Goal: Task Accomplishment & Management: Complete application form

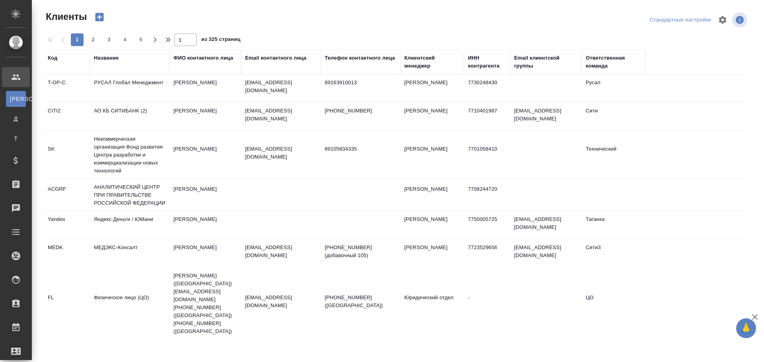
select select "RU"
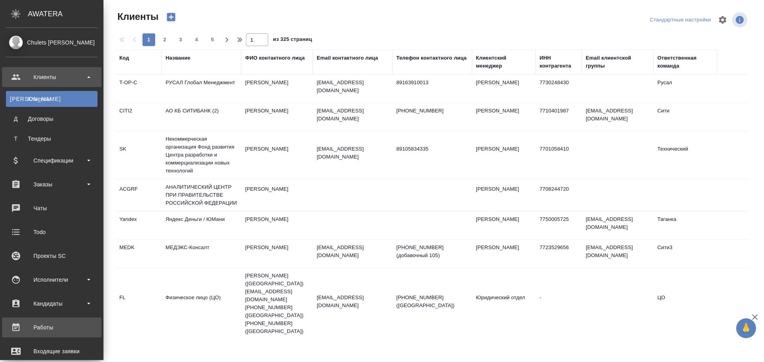
click at [57, 327] on div "Работы" at bounding box center [51, 328] width 91 height 12
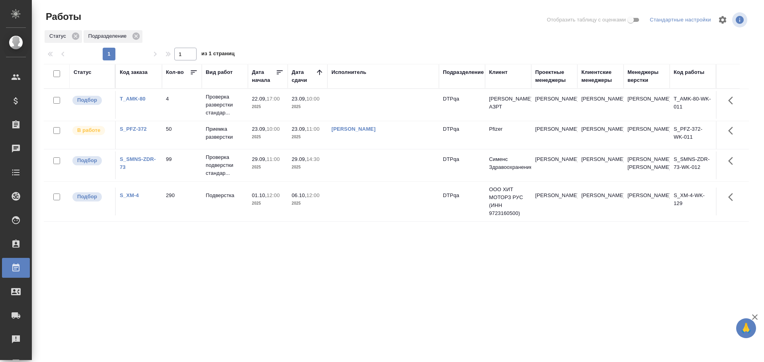
click at [81, 71] on div "Статус" at bounding box center [83, 72] width 18 height 8
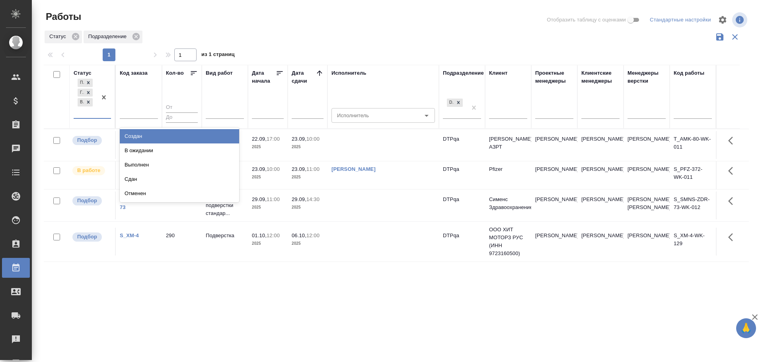
click at [88, 114] on div "Подбор Готов к работе В работе" at bounding box center [85, 97] width 23 height 41
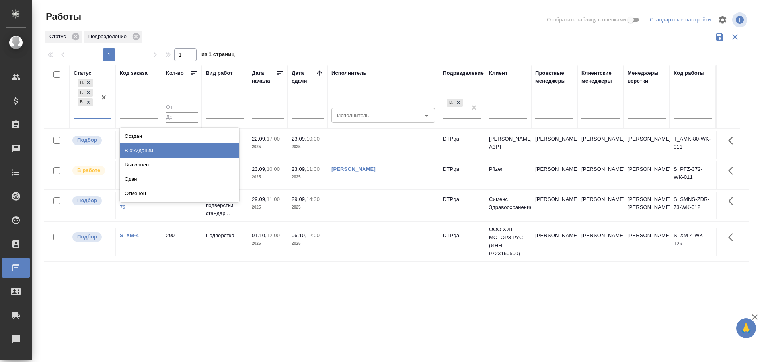
click at [134, 150] on div "В ожидании" at bounding box center [179, 151] width 119 height 14
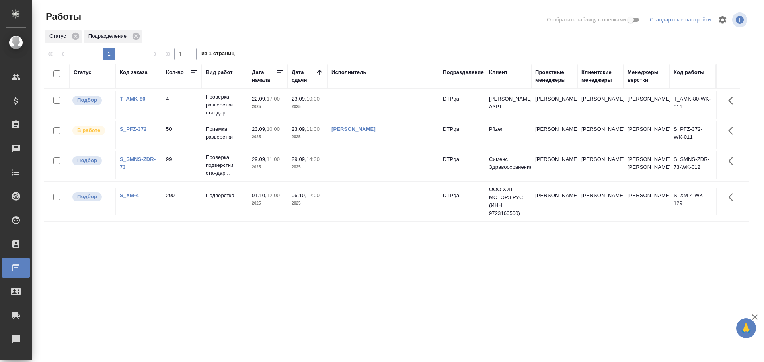
click at [356, 105] on td at bounding box center [382, 105] width 111 height 28
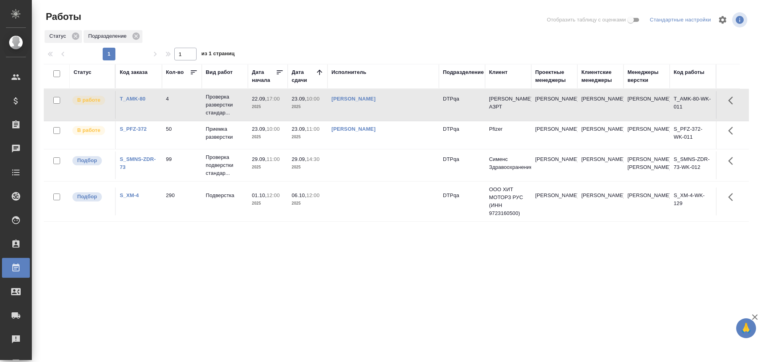
click at [409, 105] on td "[PERSON_NAME]" at bounding box center [382, 105] width 111 height 28
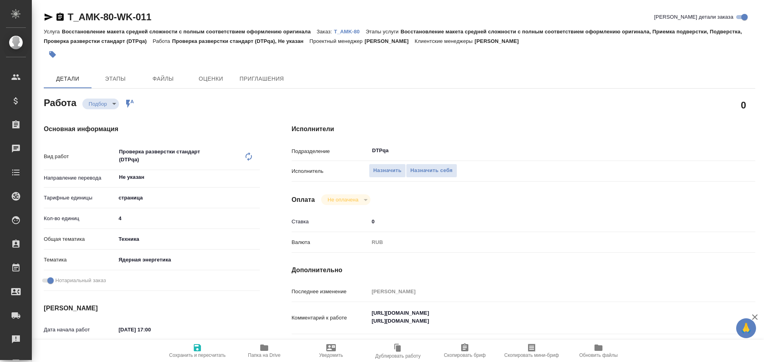
type textarea "x"
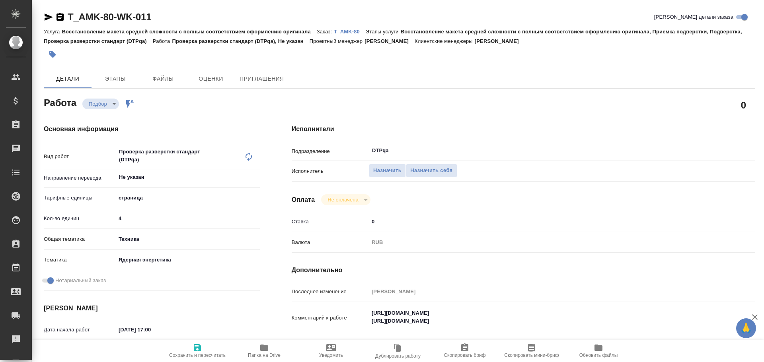
scroll to position [80, 0]
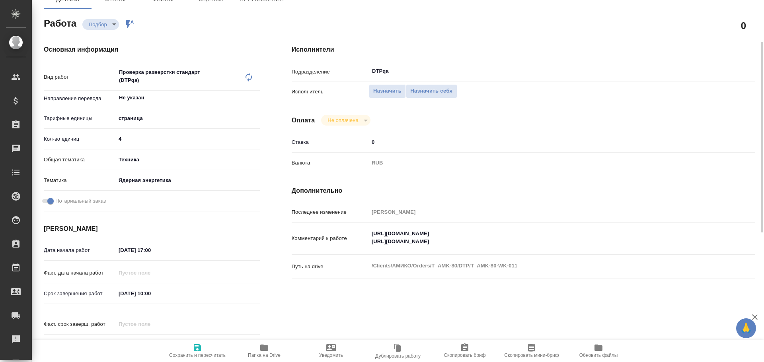
type textarea "x"
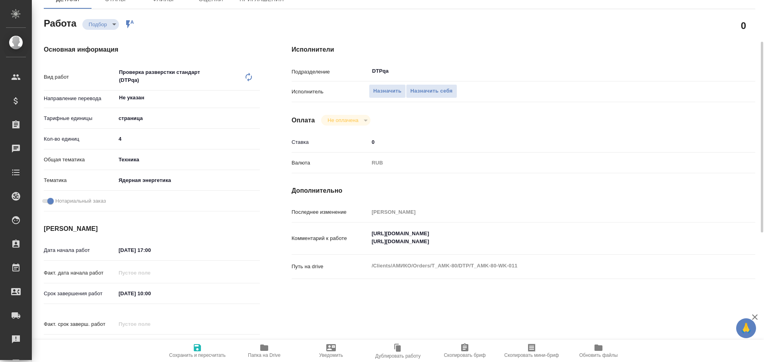
type textarea "x"
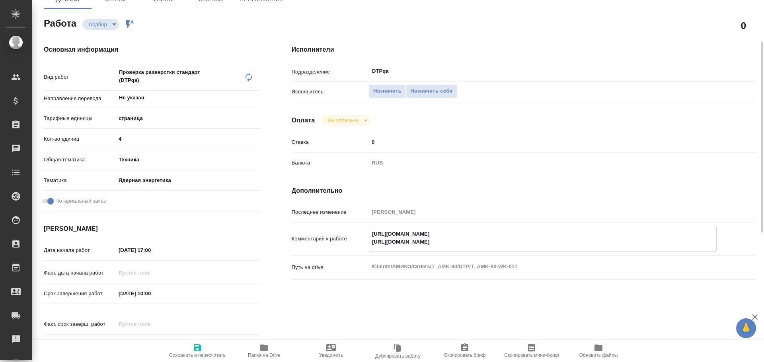
type textarea "x"
drag, startPoint x: 371, startPoint y: 235, endPoint x: 533, endPoint y: 233, distance: 162.3
click at [533, 233] on textarea "https://tera.awatera.com/Work/68cd6a7b52f2edb51be15537/ https://tera.awatera.co…" at bounding box center [542, 238] width 347 height 21
type textarea "x"
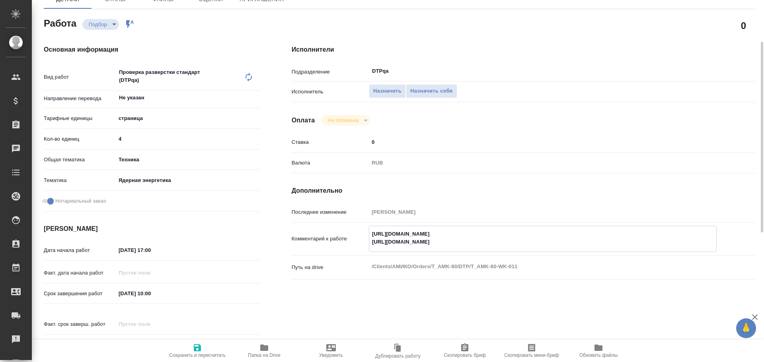
type textarea "x"
click at [419, 86] on button "Назначить себя" at bounding box center [431, 91] width 51 height 14
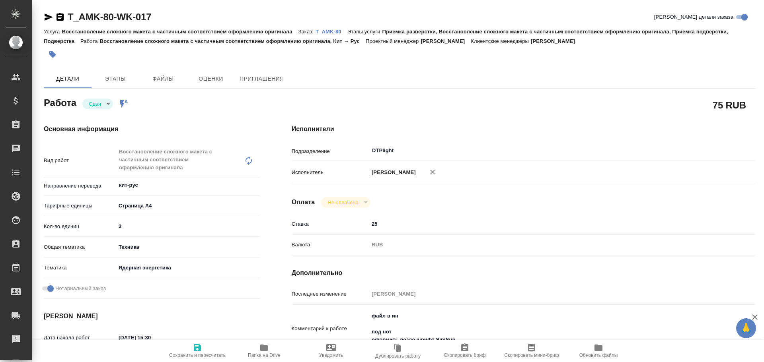
type textarea "x"
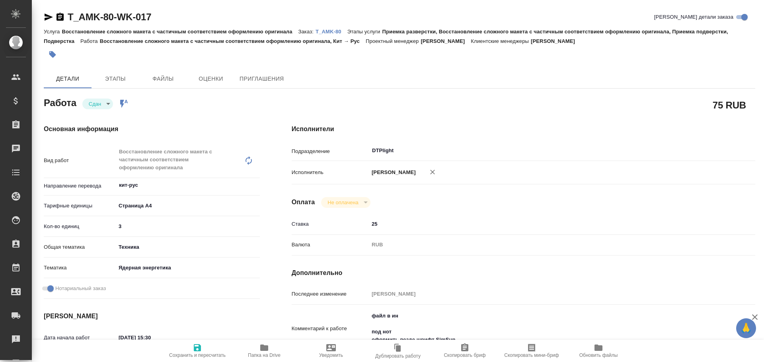
type textarea "x"
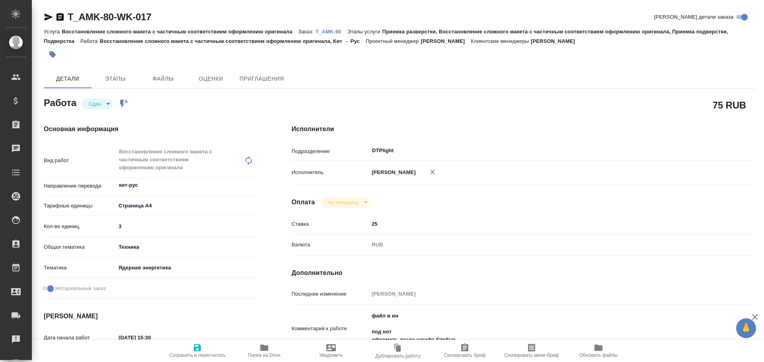
type textarea "x"
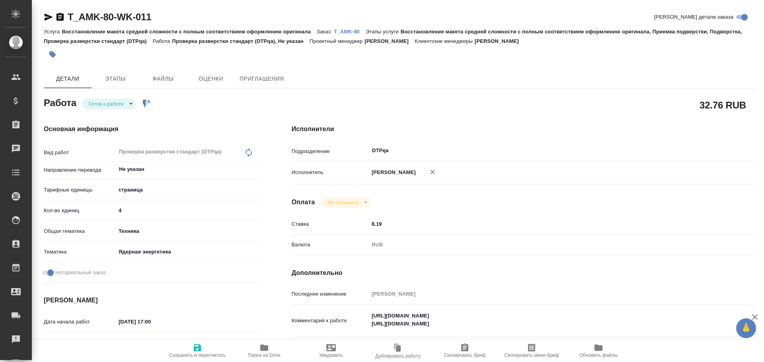
type textarea "x"
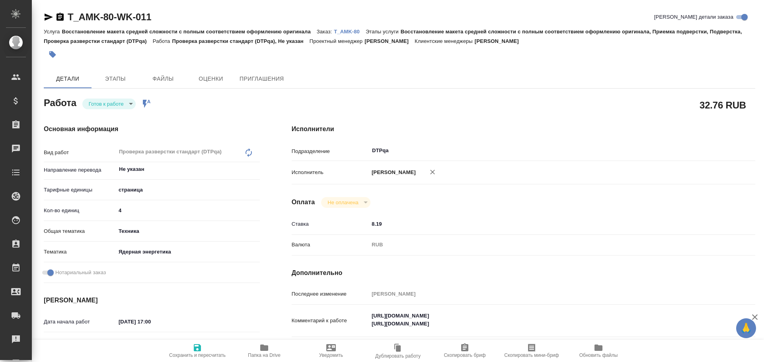
type textarea "x"
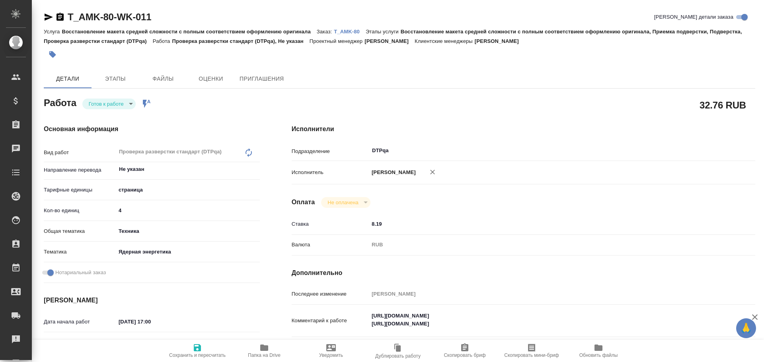
type textarea "x"
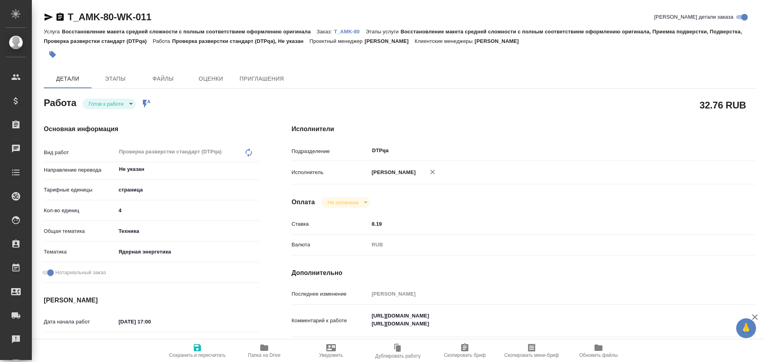
type textarea "x"
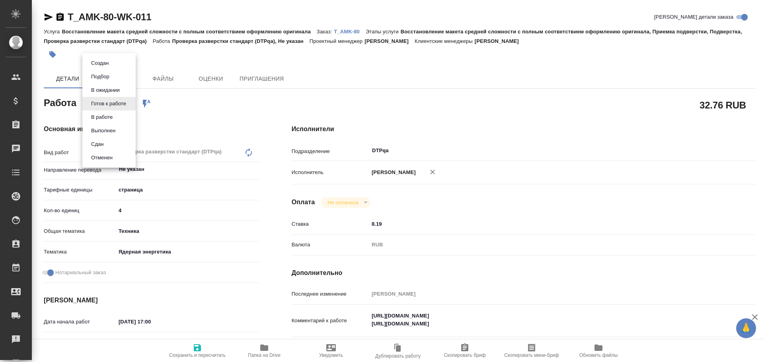
click at [103, 107] on body "🙏 .cls-1 fill:#fff; AWATERA Chulets Elena Клиенты Спецификации Заказы Чаты Todo…" at bounding box center [382, 181] width 764 height 362
click at [101, 117] on button "В работе" at bounding box center [102, 117] width 26 height 9
type textarea "x"
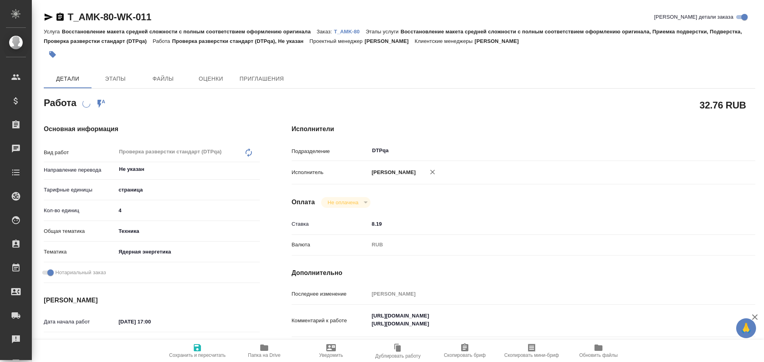
type textarea "x"
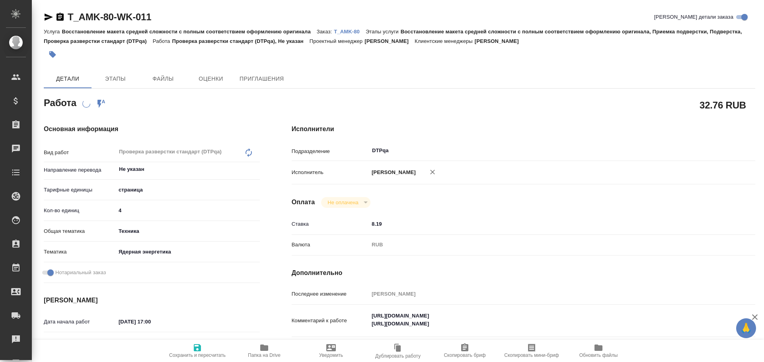
type textarea "x"
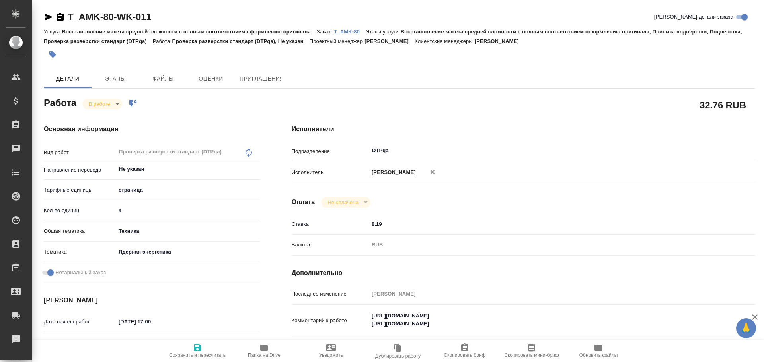
type textarea "x"
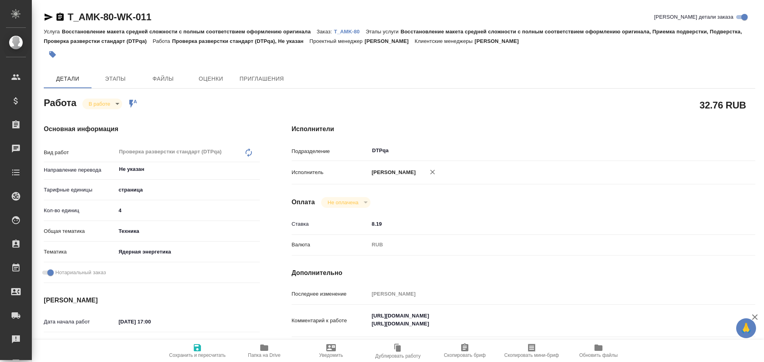
type textarea "x"
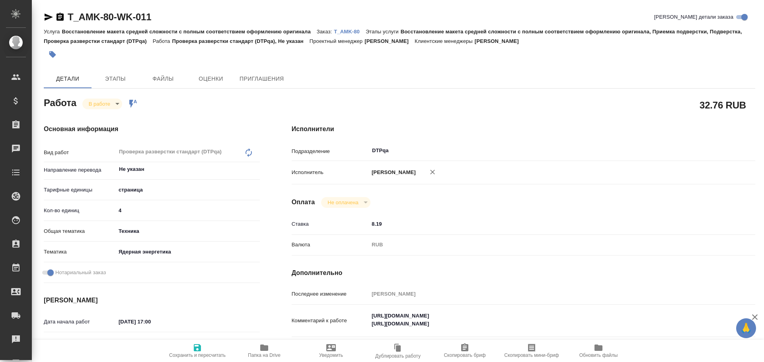
type textarea "x"
click at [202, 357] on span "Сохранить и пересчитать" at bounding box center [197, 356] width 56 height 6
type textarea "x"
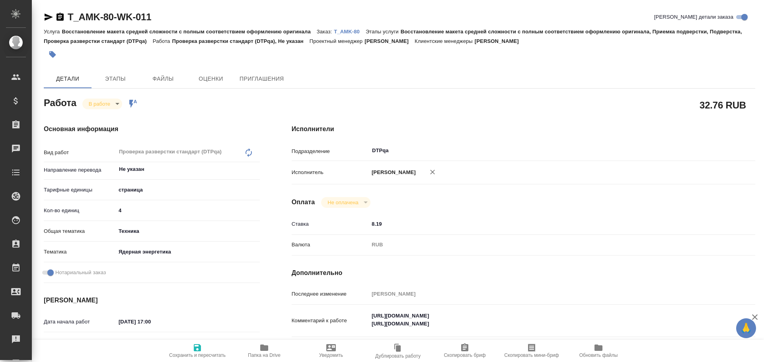
type textarea "x"
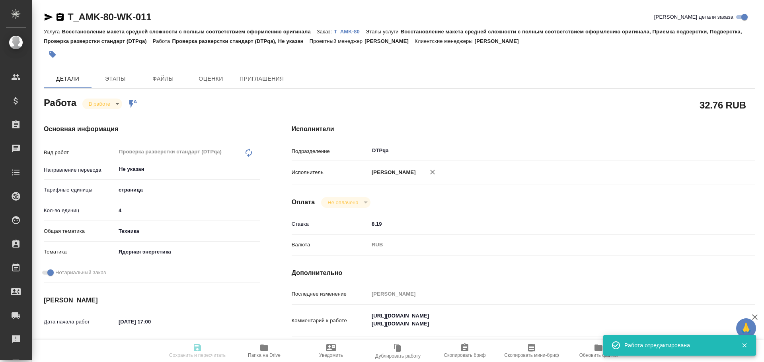
type textarea "x"
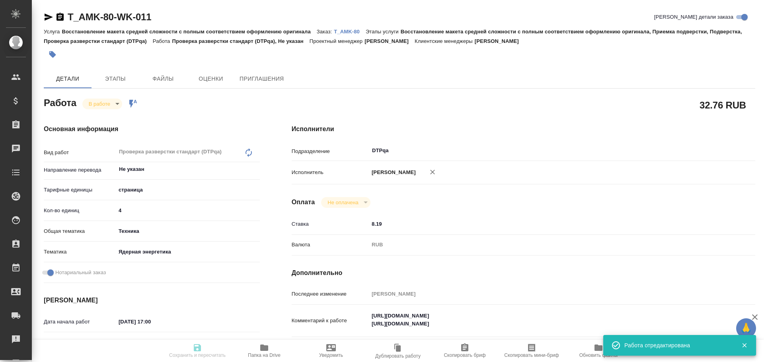
type input "inProgress"
type textarea "Проверка разверстки стандарт (DTPqa)"
type textarea "x"
type input "Не указан"
type input "5a8b1489cc6b4906c91bfdb2"
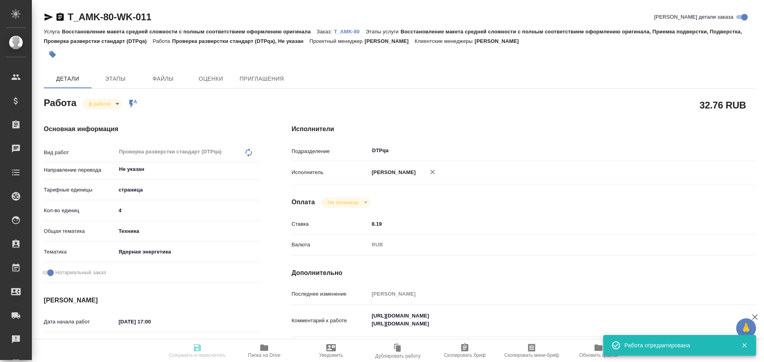
type input "4"
type input "tech"
type input "60014dce65f81c47217117bc"
checkbox input "true"
type input "[DATE] 17:00"
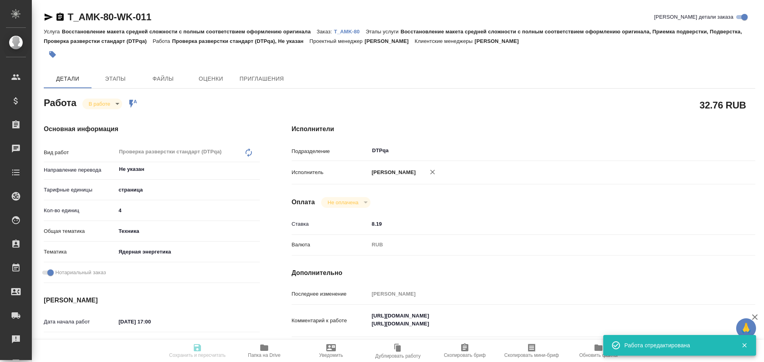
type input "[DATE] 09:01"
type input "[DATE] 10:00"
type input "[DATE] 14:00"
type input "DTPqa"
type input "notPayed"
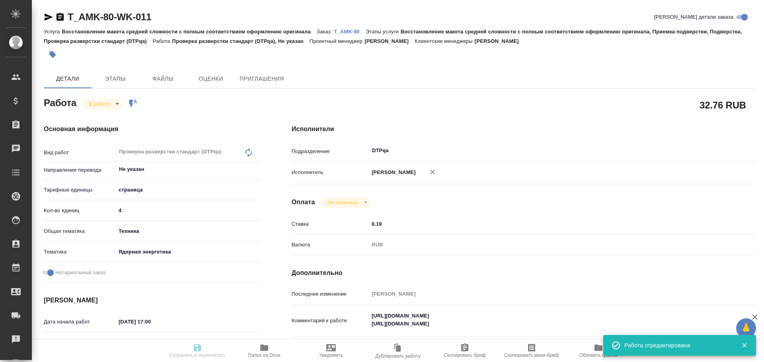
type input "8.19"
type input "RUB"
type input "[PERSON_NAME]"
type textarea "[URL][DOMAIN_NAME] [URL][DOMAIN_NAME]"
type textarea "x"
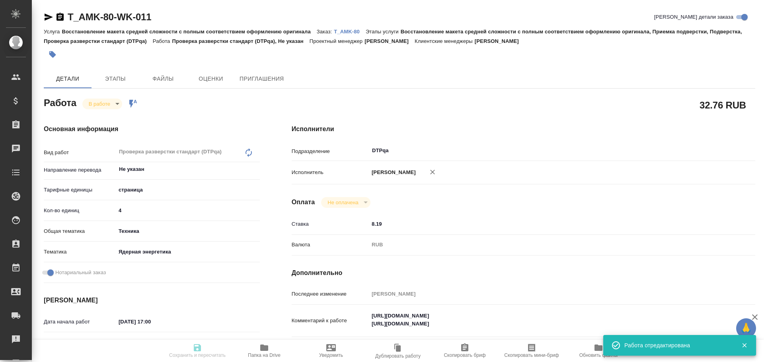
type textarea "/Clients/АМИКО/Orders/T_AMK-80/DTP/T_AMK-80-WK-011"
type textarea "x"
type input "T_AMK-80"
type input "Восстановление макета средней сложности с полным соответствием оформлению ориги…"
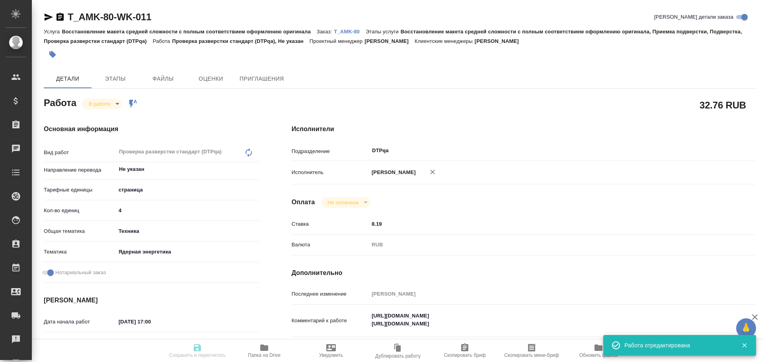
type input "[PERSON_NAME]"
type input "/Clients/АМИКО/Orders/T_AMK-80"
type textarea "x"
type textarea "кит-ру под зпк отчет о проверке продукта англ-ру под зпк отзыв о проверке техни…"
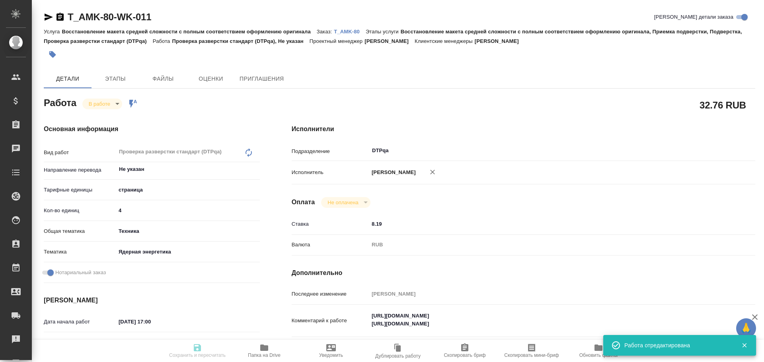
type textarea "x"
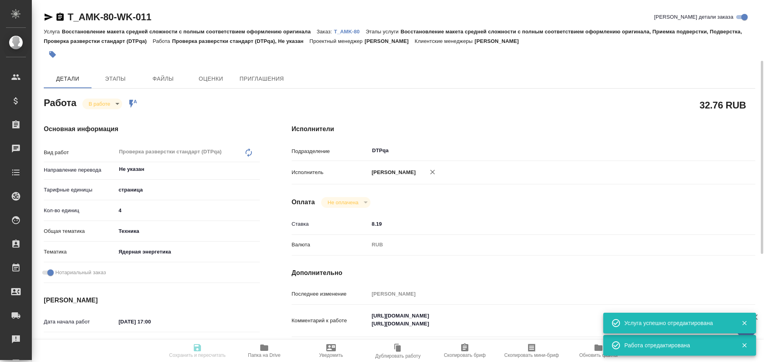
type textarea "x"
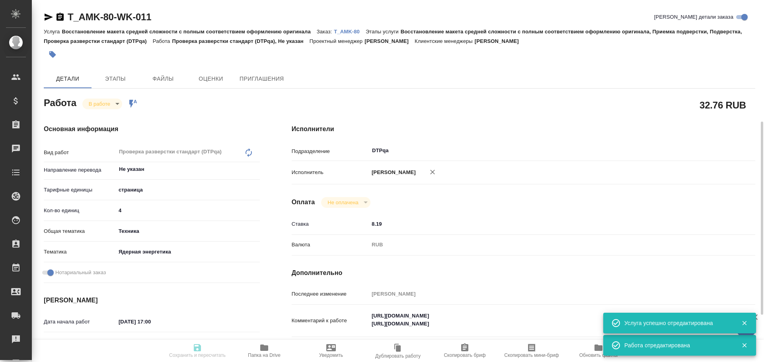
type textarea "x"
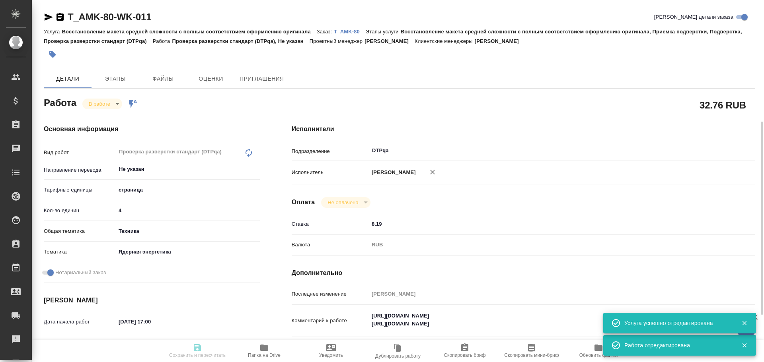
scroll to position [80, 0]
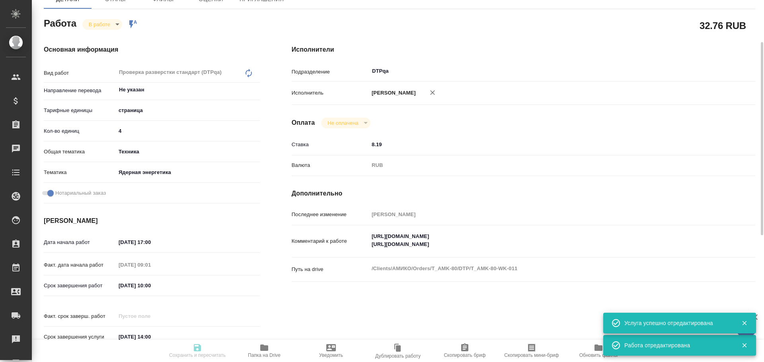
type textarea "x"
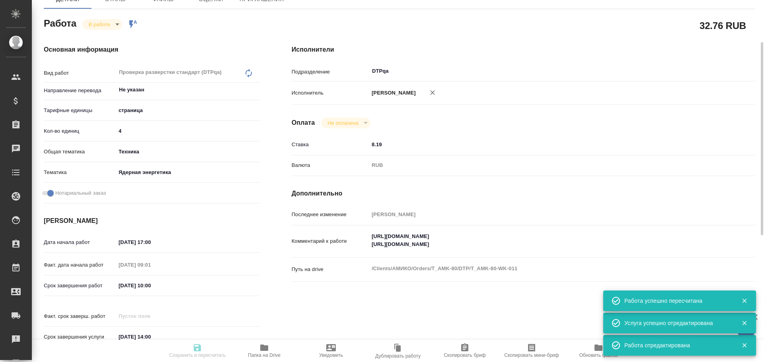
type input "inProgress"
type textarea "Проверка разверстки стандарт (DTPqa)"
type textarea "x"
type input "Не указан"
type input "5a8b1489cc6b4906c91bfdb2"
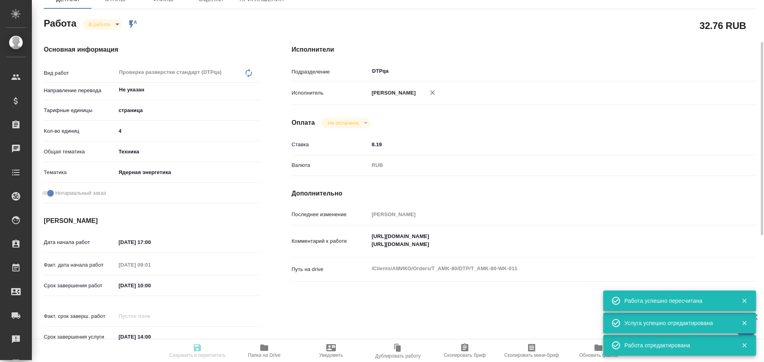
type input "4"
type input "tech"
type input "60014dce65f81c47217117bc"
checkbox input "true"
type input "[DATE] 17:00"
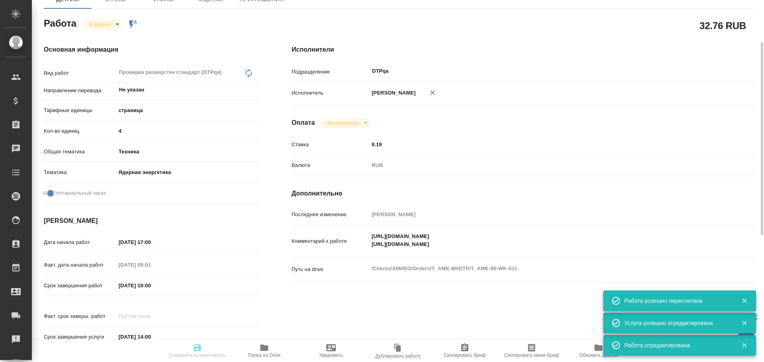
type input "[DATE] 09:01"
type input "[DATE] 10:00"
type input "[DATE] 14:00"
type input "DTPqa"
type input "notPayed"
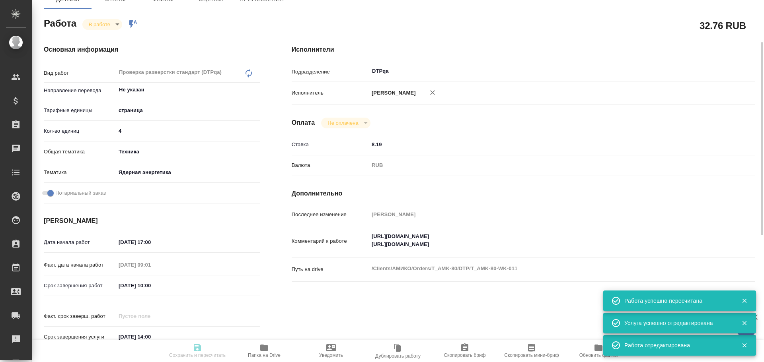
type input "8.19"
type input "RUB"
type input "[PERSON_NAME]"
type textarea "[URL][DOMAIN_NAME] [URL][DOMAIN_NAME]"
type textarea "x"
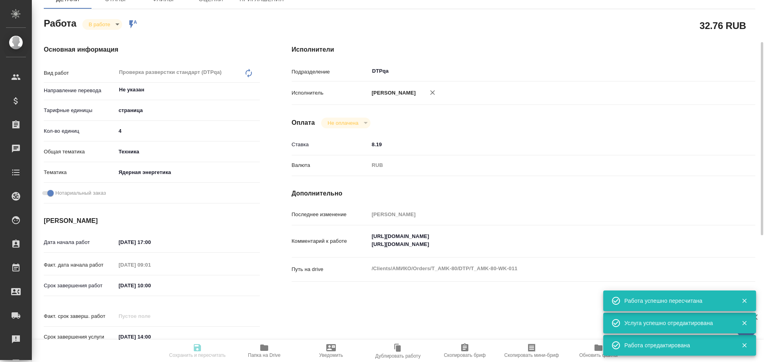
type textarea "/Clients/АМИКО/Orders/T_AMK-80/DTP/T_AMK-80-WK-011"
type textarea "x"
type input "T_AMK-80"
type input "Восстановление макета средней сложности с полным соответствием оформлению ориги…"
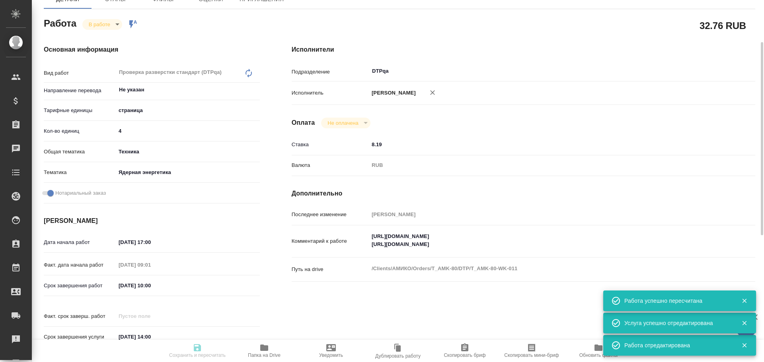
type input "[PERSON_NAME]"
type input "/Clients/АМИКО/Orders/T_AMK-80"
type textarea "x"
type textarea "кит-ру под зпк отчет о проверке продукта англ-ру под зпк отзыв о проверке техни…"
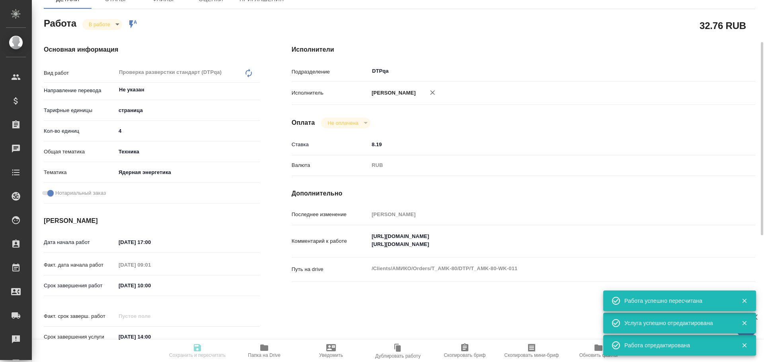
type textarea "x"
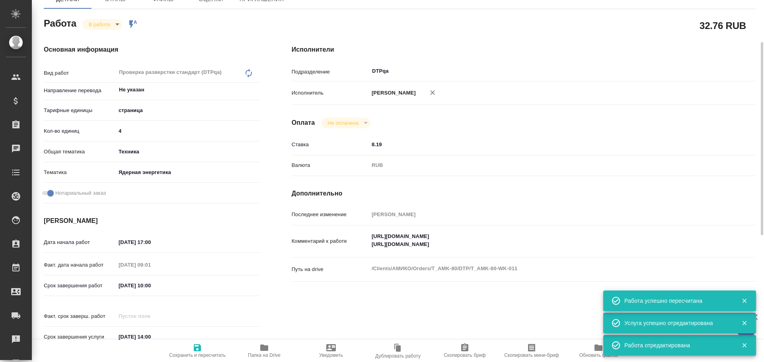
type textarea "x"
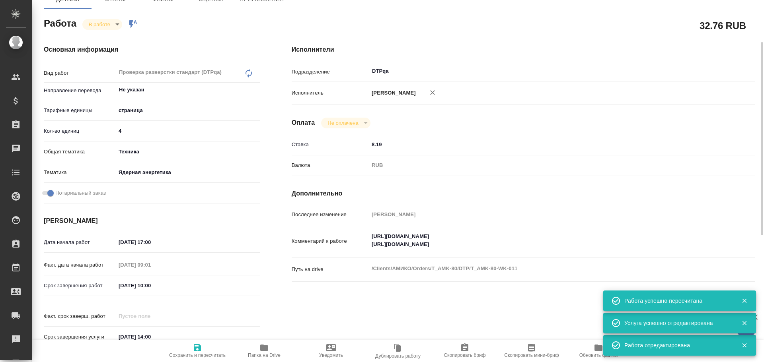
type textarea "x"
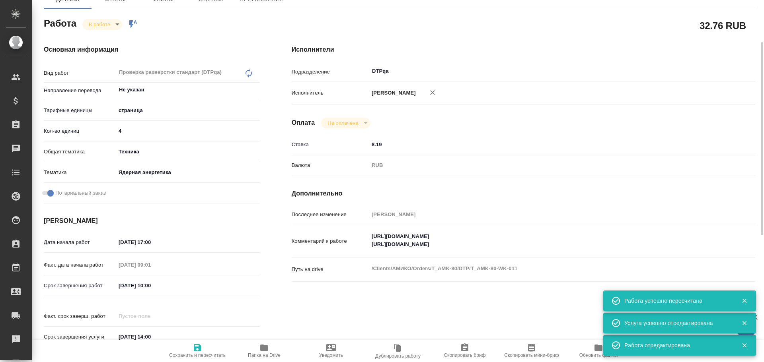
type textarea "x"
drag, startPoint x: 372, startPoint y: 245, endPoint x: 530, endPoint y: 247, distance: 157.9
click at [530, 247] on textarea "[URL][DOMAIN_NAME] [URL][DOMAIN_NAME]" at bounding box center [542, 240] width 347 height 21
type textarea "x"
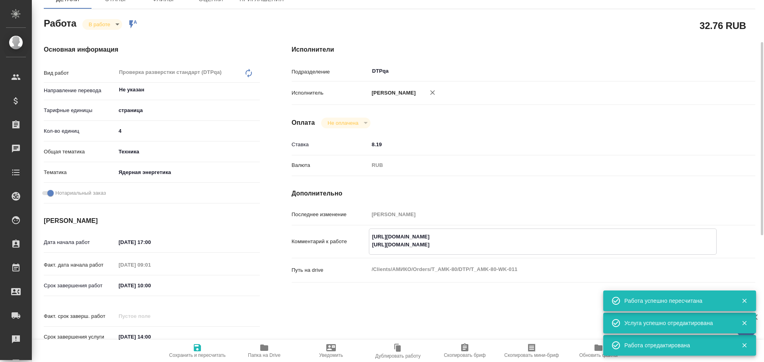
type textarea "x"
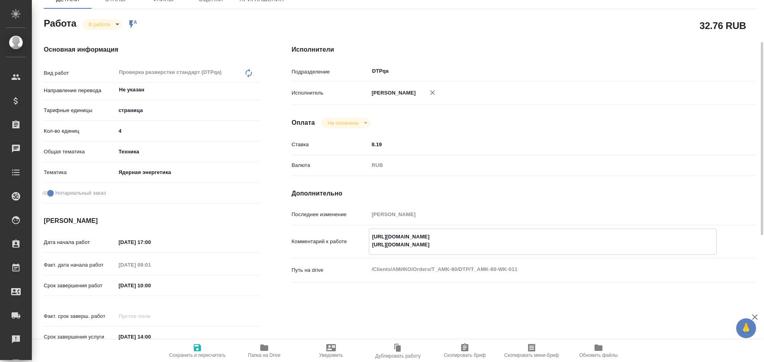
drag, startPoint x: 371, startPoint y: 247, endPoint x: 526, endPoint y: 251, distance: 155.6
click at [526, 251] on textarea "[URL][DOMAIN_NAME] [URL][DOMAIN_NAME]" at bounding box center [542, 240] width 347 height 21
drag, startPoint x: 374, startPoint y: 236, endPoint x: 533, endPoint y: 234, distance: 159.5
click at [533, 234] on textarea "[URL][DOMAIN_NAME] [URL][DOMAIN_NAME]" at bounding box center [542, 240] width 347 height 21
type textarea "x"
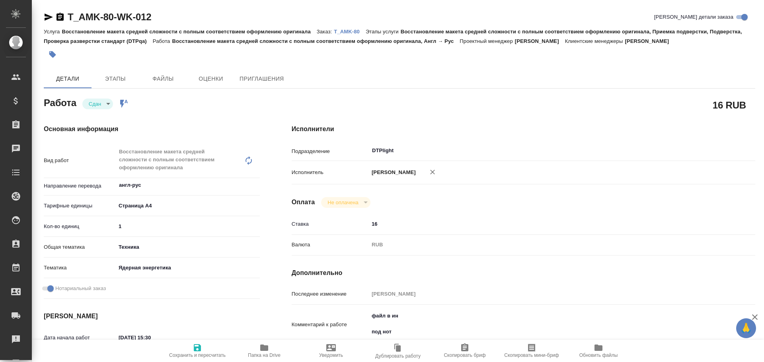
type textarea "x"
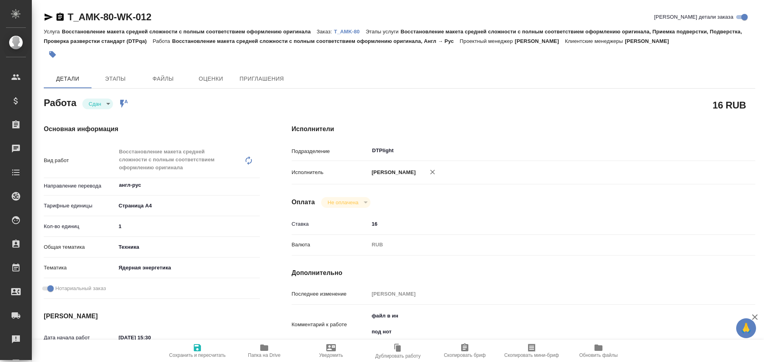
type textarea "x"
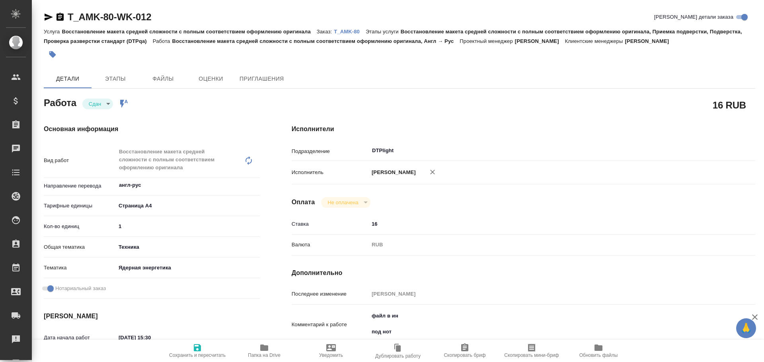
type textarea "x"
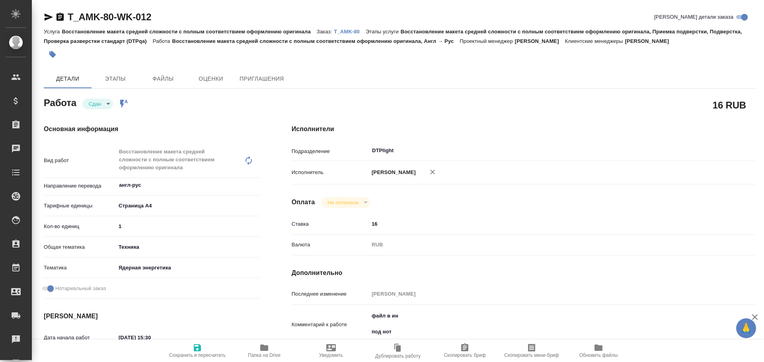
type textarea "x"
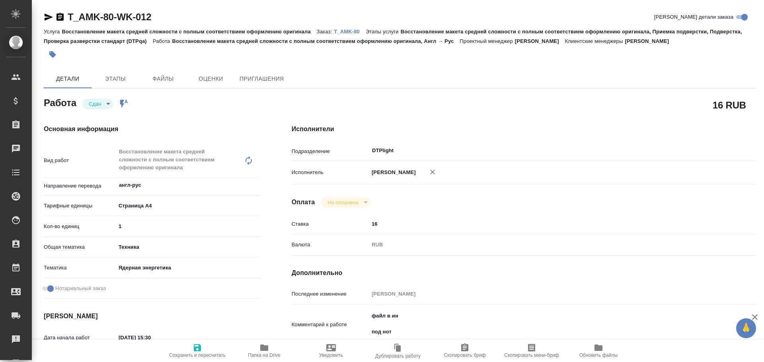
type textarea "x"
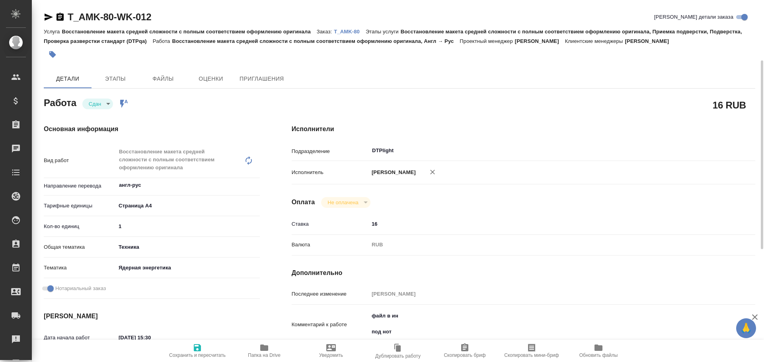
scroll to position [40, 0]
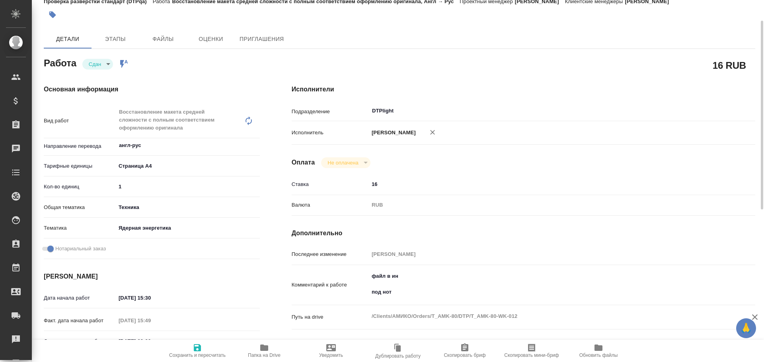
type textarea "x"
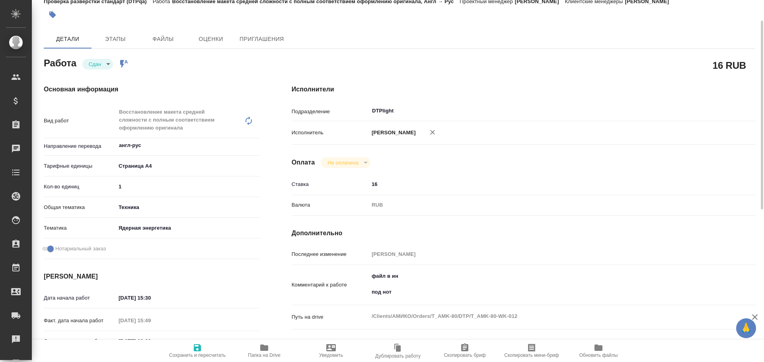
type textarea "x"
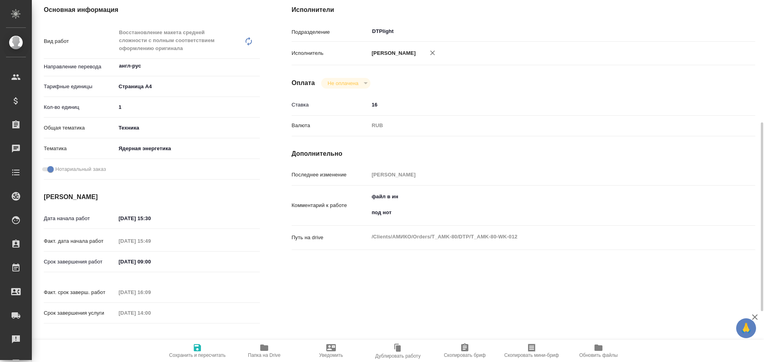
scroll to position [159, 0]
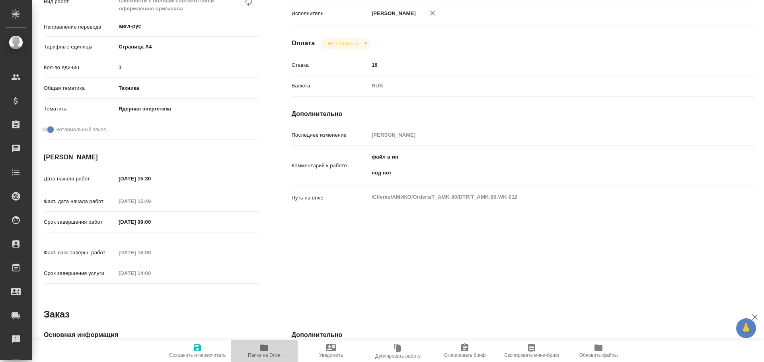
click at [263, 348] on icon "button" at bounding box center [264, 348] width 8 height 6
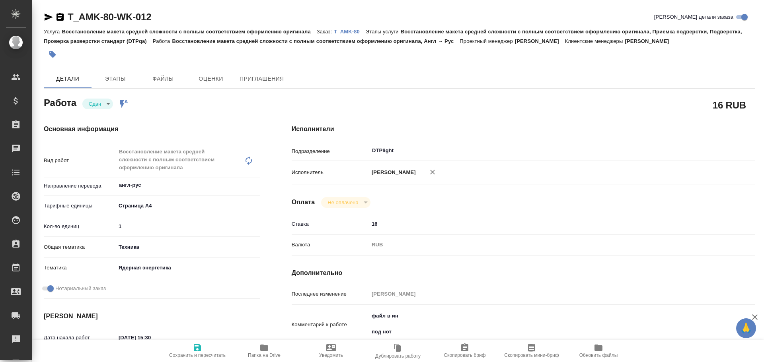
type textarea "x"
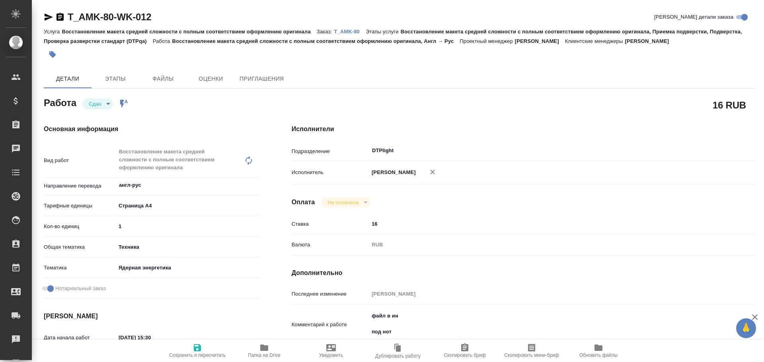
type textarea "x"
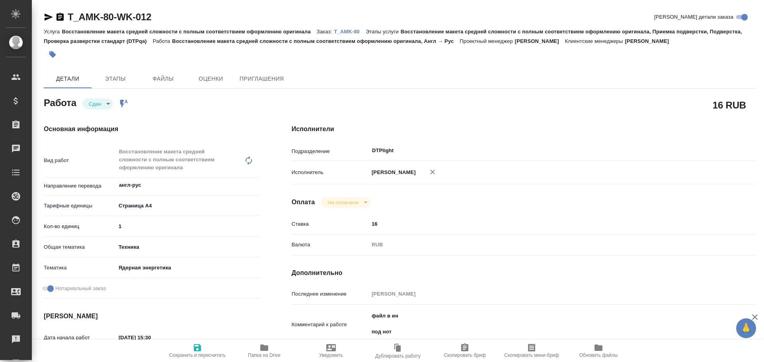
type textarea "x"
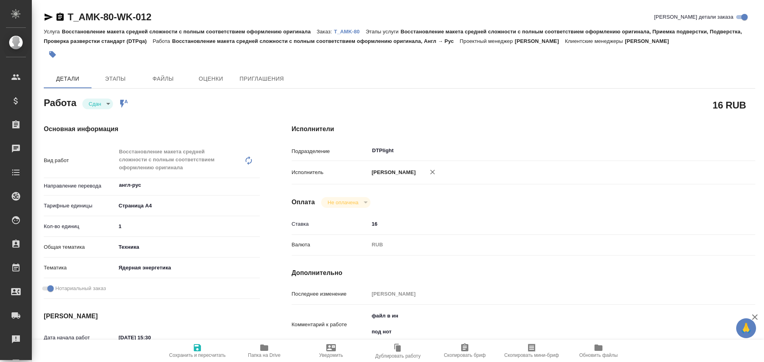
type textarea "x"
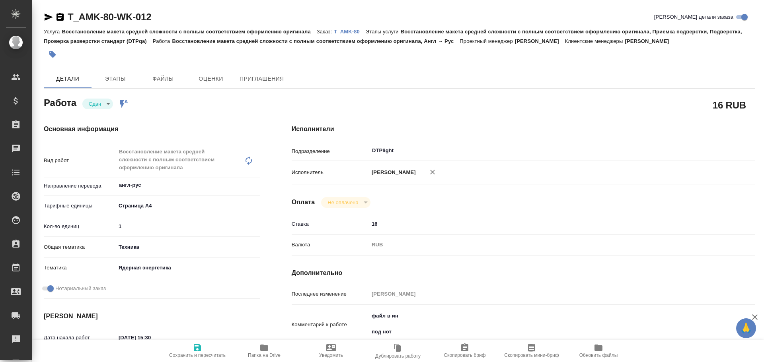
type textarea "x"
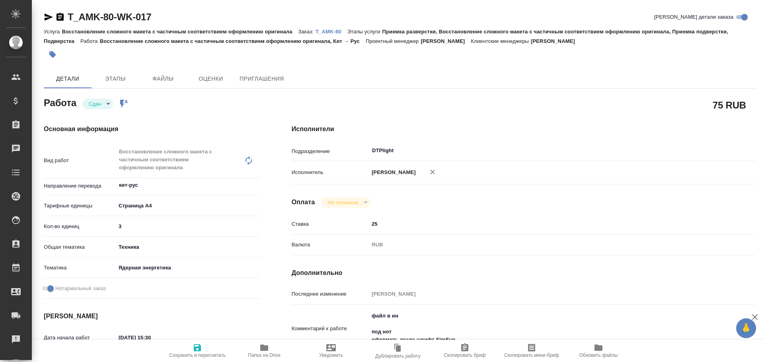
type textarea "x"
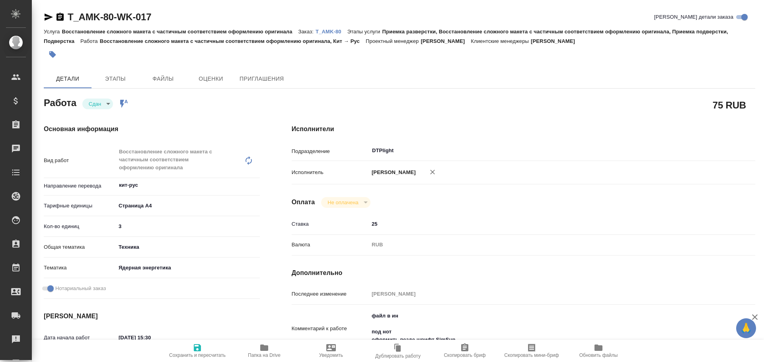
type textarea "x"
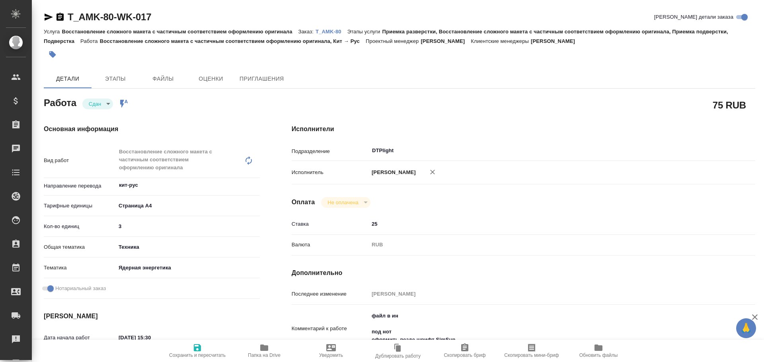
type textarea "x"
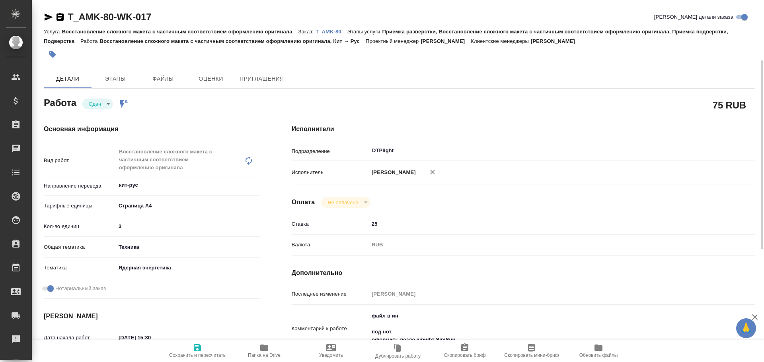
scroll to position [80, 0]
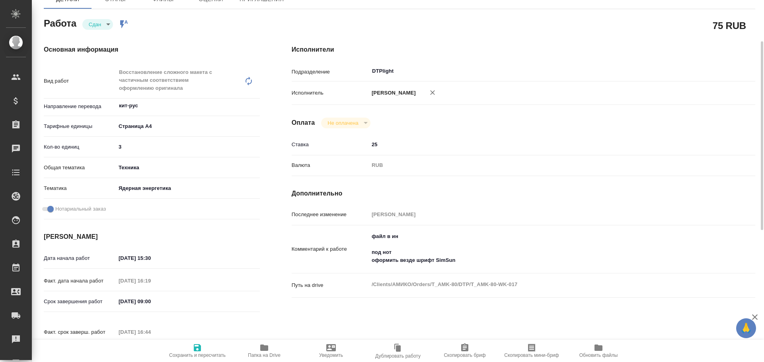
type textarea "x"
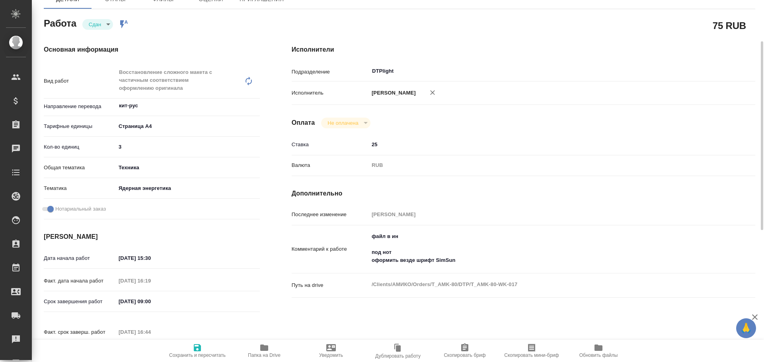
type textarea "x"
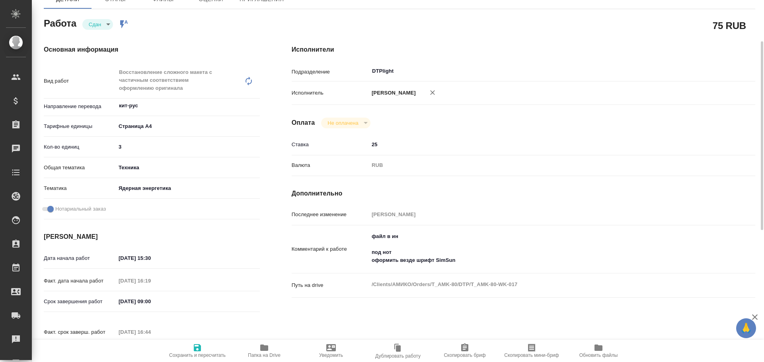
click at [267, 354] on span "Папка на Drive" at bounding box center [264, 356] width 33 height 6
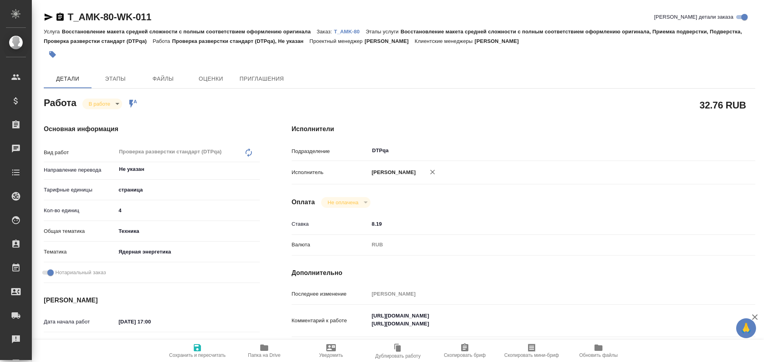
type textarea "x"
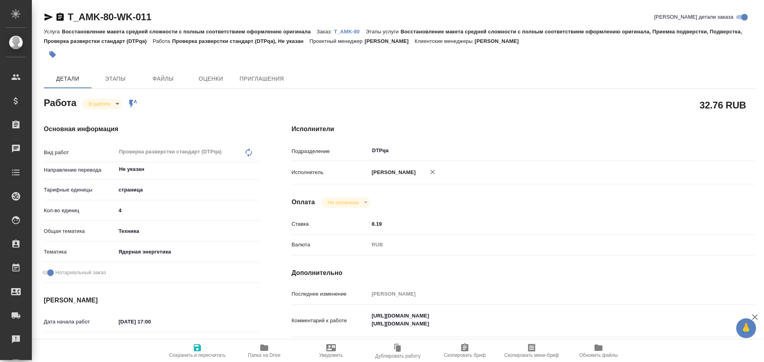
click at [265, 356] on span "Папка на Drive" at bounding box center [264, 356] width 33 height 6
type textarea "x"
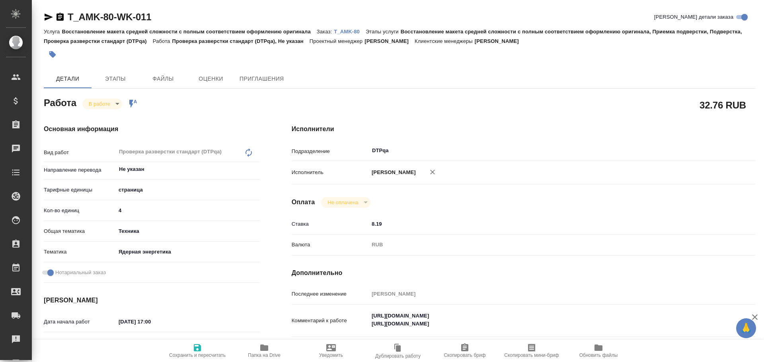
type textarea "x"
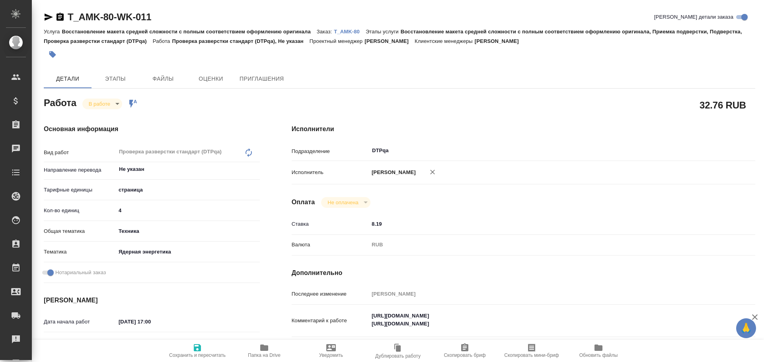
type textarea "x"
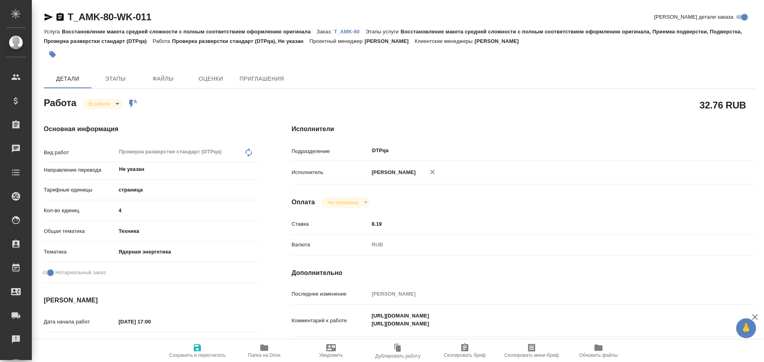
type textarea "x"
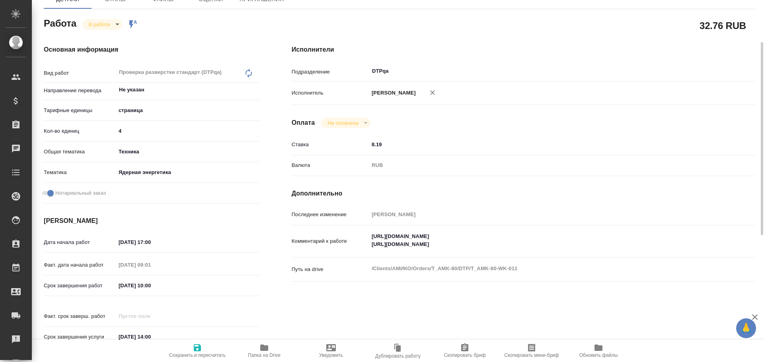
type textarea "x"
click at [535, 249] on textarea "[URL][DOMAIN_NAME] [URL][DOMAIN_NAME]" at bounding box center [543, 240] width 348 height 21
type textarea "x"
type textarea "[URL][DOMAIN_NAME] [URL][DOMAIN_NAME]"
type textarea "x"
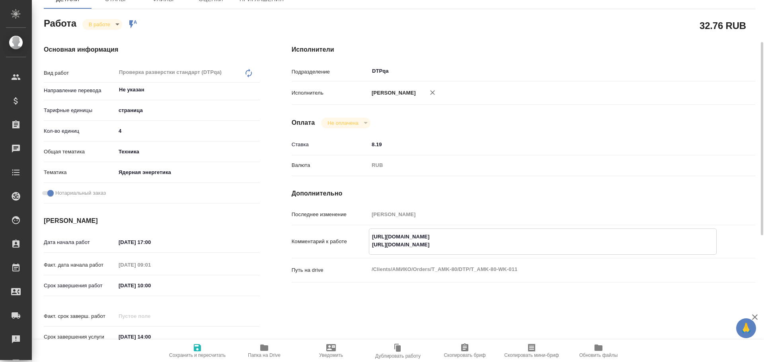
type textarea "x"
type textarea "[URL][DOMAIN_NAME] [URL][DOMAIN_NAME]"
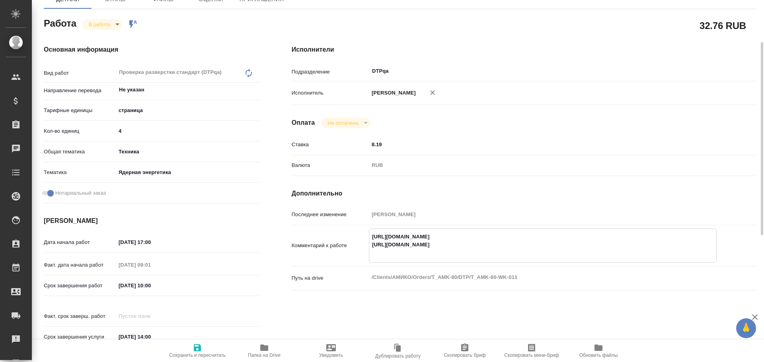
type textarea "x"
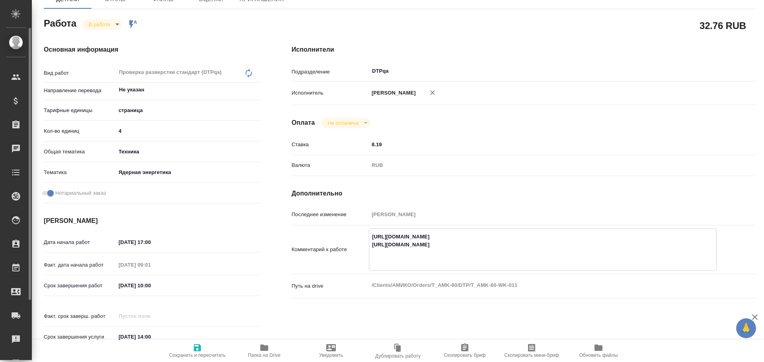
type textarea "x"
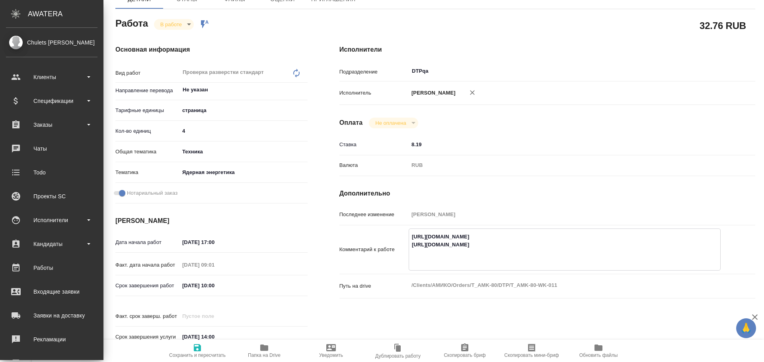
type textarea "[URL][DOMAIN_NAME] [URL][DOMAIN_NAME] Р"
type textarea "x"
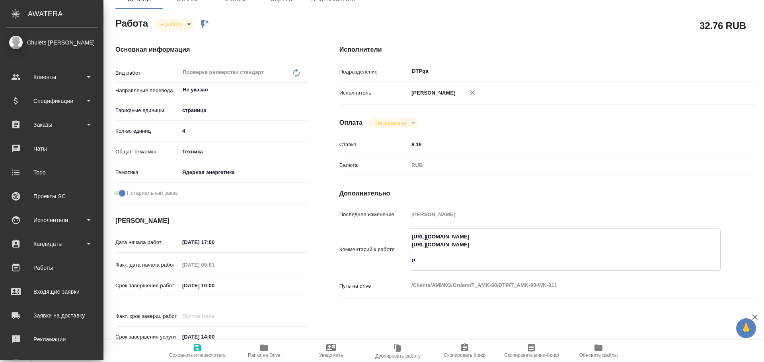
type textarea "x"
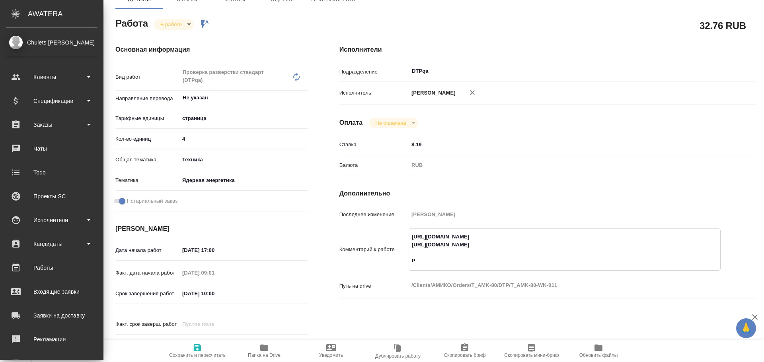
type textarea "x"
type textarea "[URL][DOMAIN_NAME] [URL][DOMAIN_NAME] Ра"
type textarea "x"
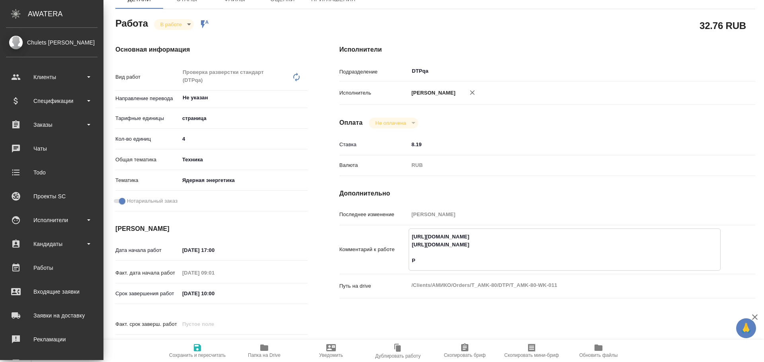
type textarea "x"
type textarea "[URL][DOMAIN_NAME] [URL][DOMAIN_NAME] Раз"
type textarea "x"
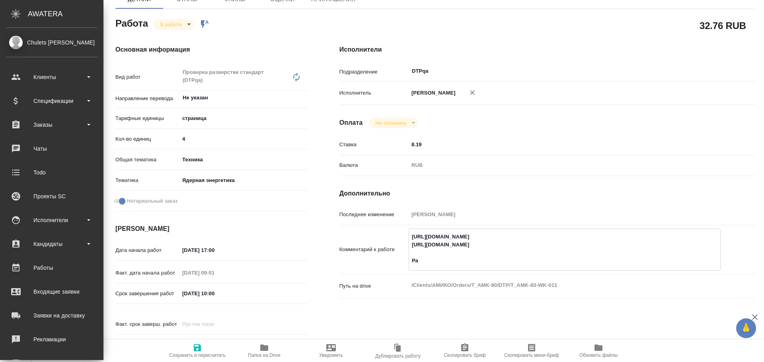
type textarea "x"
type textarea "[URL][DOMAIN_NAME] [URL][DOMAIN_NAME] Разб"
type textarea "x"
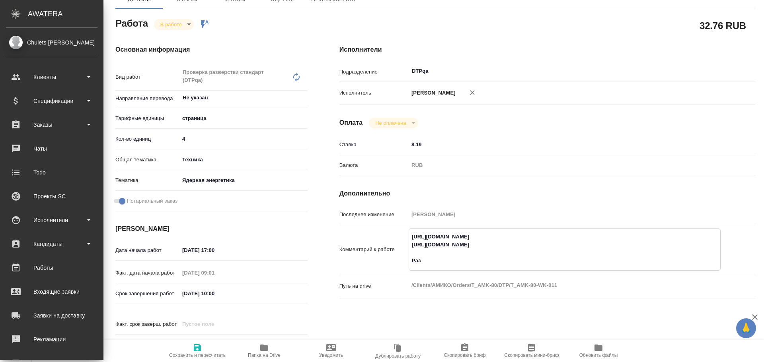
type textarea "x"
type textarea "[URL][DOMAIN_NAME] [URL][DOMAIN_NAME] Разбо"
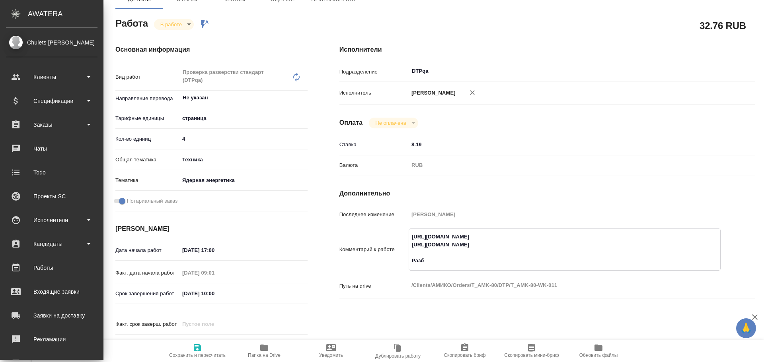
type textarea "x"
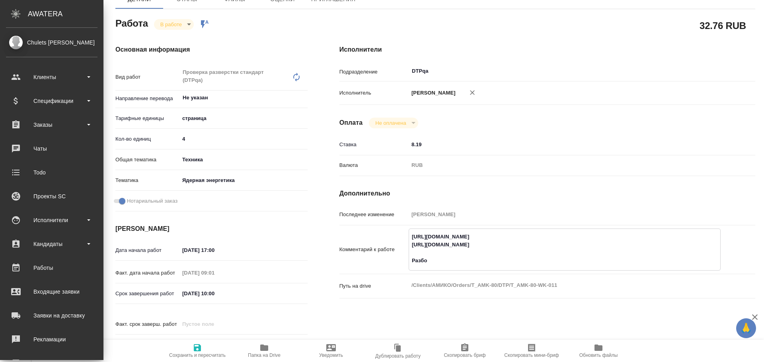
type textarea "[URL][DOMAIN_NAME] [URL][DOMAIN_NAME] Разбор"
type textarea "x"
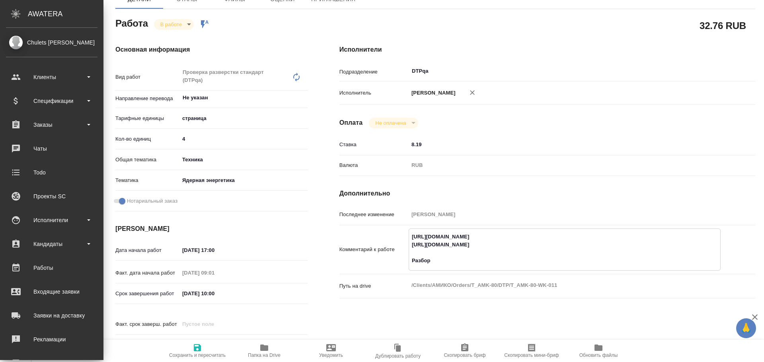
type textarea "x"
type textarea "[URL][DOMAIN_NAME] [URL][DOMAIN_NAME] Разбор"
type textarea "x"
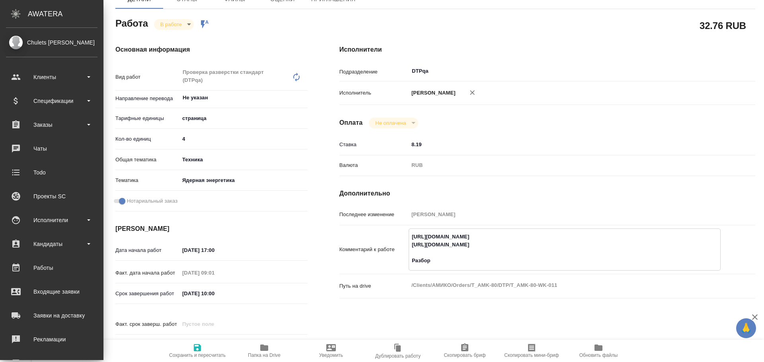
type textarea "x"
paste textarea "[URL][DOMAIN_NAME]"
type textarea "[URL][DOMAIN_NAME] [URL][DOMAIN_NAME] Разбор [URL][DOMAIN_NAME]"
type textarea "x"
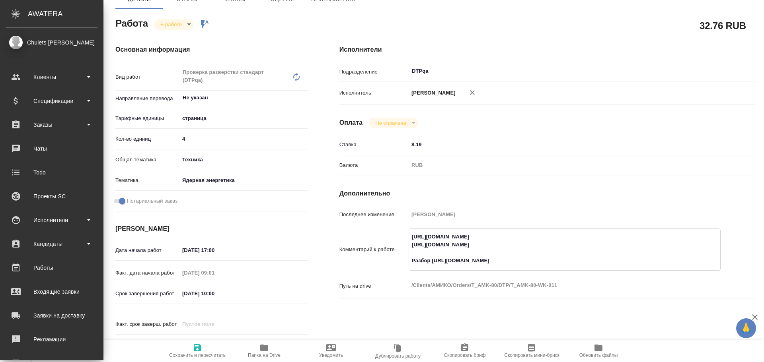
type textarea "x"
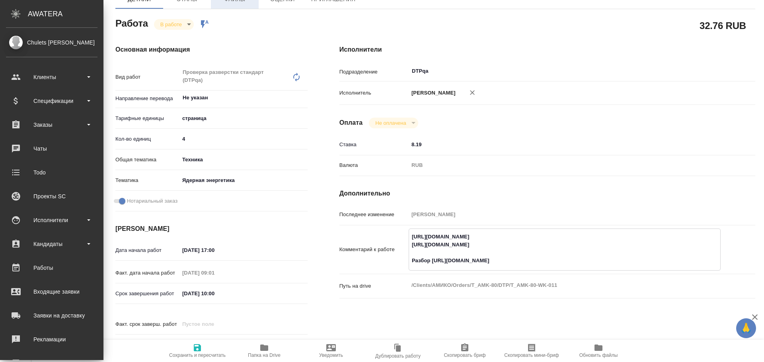
type textarea "x"
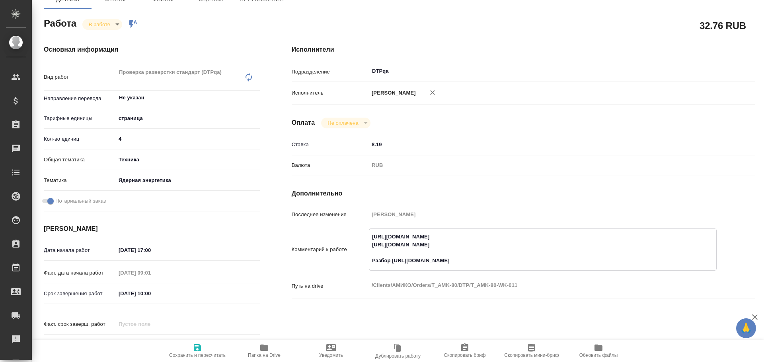
type textarea "[URL][DOMAIN_NAME] [URL][DOMAIN_NAME] Разбор [URL][DOMAIN_NAME]"
type textarea "x"
drag, startPoint x: 198, startPoint y: 347, endPoint x: 216, endPoint y: 327, distance: 27.6
click at [198, 347] on icon "button" at bounding box center [197, 348] width 7 height 7
type textarea "x"
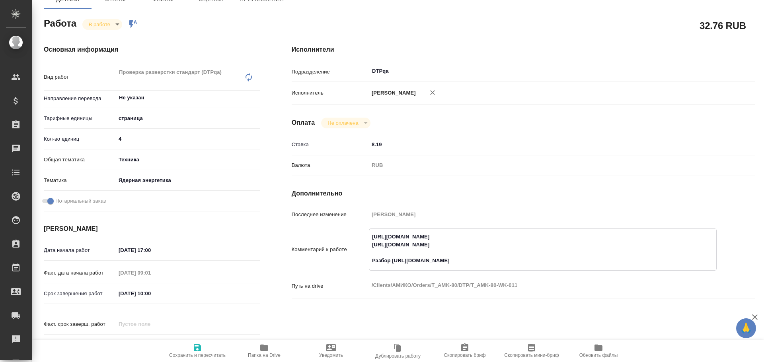
type textarea "x"
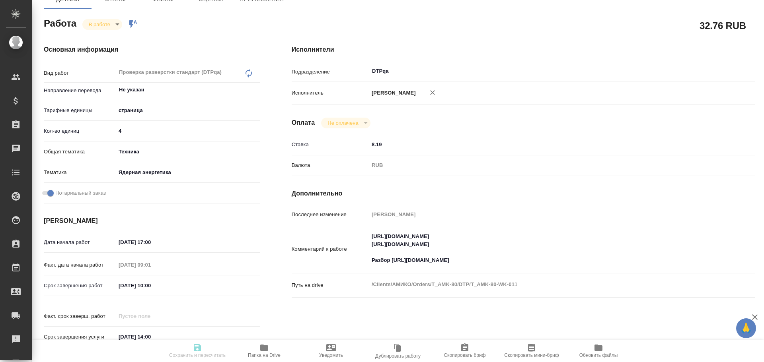
type textarea "x"
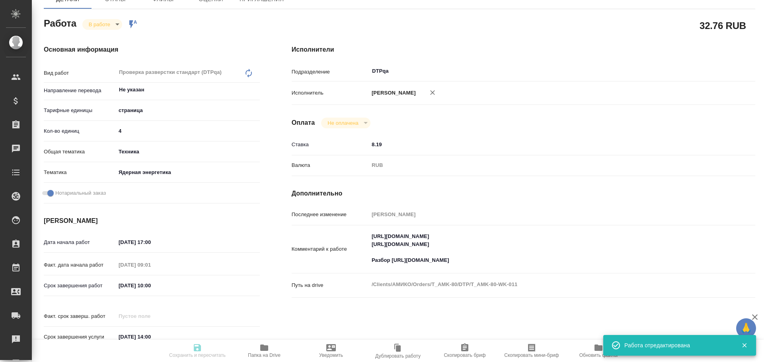
type textarea "x"
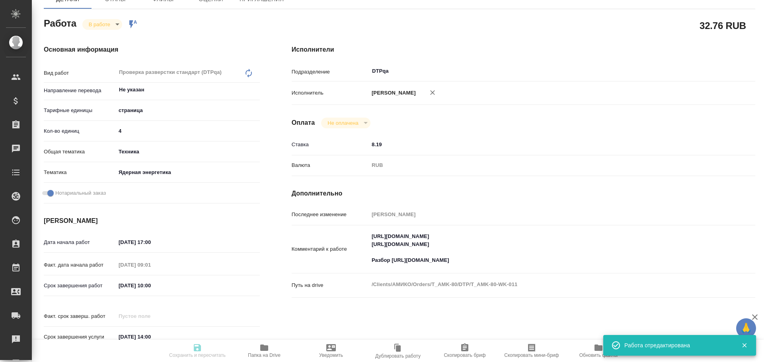
type input "inProgress"
type textarea "Проверка разверстки стандарт (DTPqa)"
type textarea "x"
type input "Не указан"
type input "5a8b1489cc6b4906c91bfdb2"
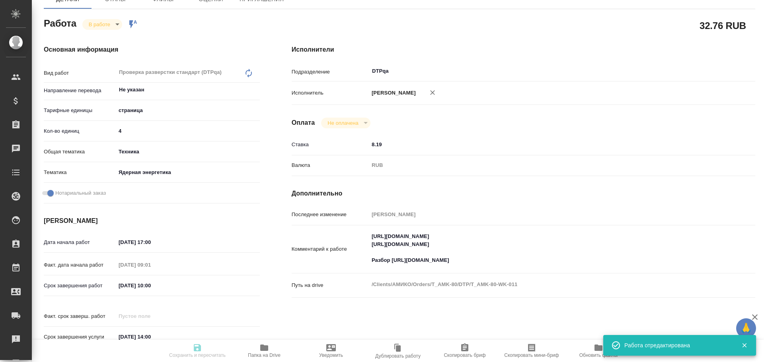
type input "4"
type input "tech"
type input "60014dce65f81c47217117bc"
checkbox input "true"
type input "[DATE] 17:00"
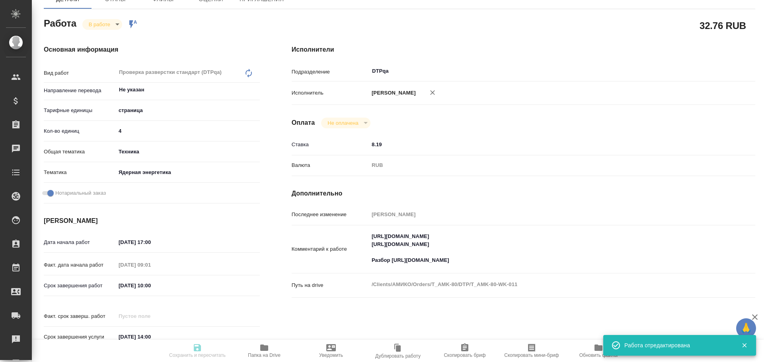
type input "[DATE] 09:01"
type input "[DATE] 10:00"
type input "[DATE] 14:00"
type input "DTPqa"
type input "notPayed"
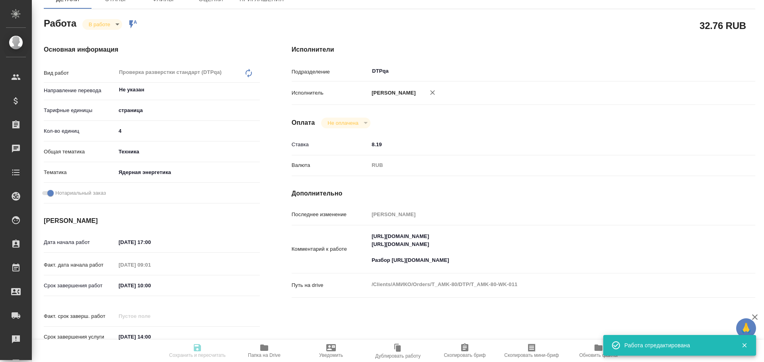
type input "8.19"
type input "RUB"
type input "[PERSON_NAME]"
type textarea "[URL][DOMAIN_NAME] [URL][DOMAIN_NAME] Разбор [URL][DOMAIN_NAME]"
type textarea "x"
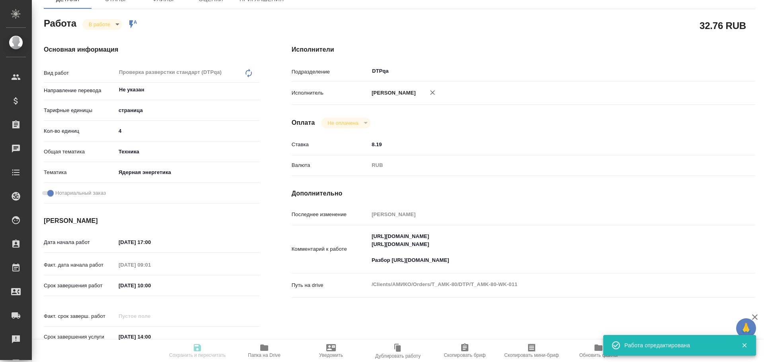
type textarea "/Clients/АМИКО/Orders/T_AMK-80/DTP/T_AMK-80-WK-011"
type textarea "x"
type input "T_AMK-80"
type input "Восстановление макета средней сложности с полным соответствием оформлению ориги…"
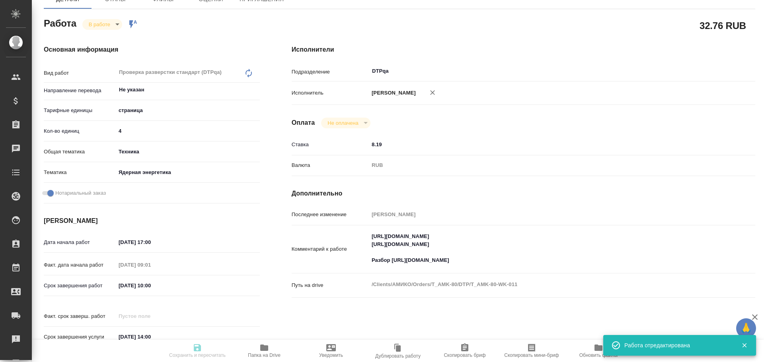
type input "[PERSON_NAME]"
type input "/Clients/АМИКО/Orders/T_AMK-80"
type textarea "x"
type textarea "кит-ру под зпк отчет о проверке продукта англ-ру под зпк отзыв о проверке техни…"
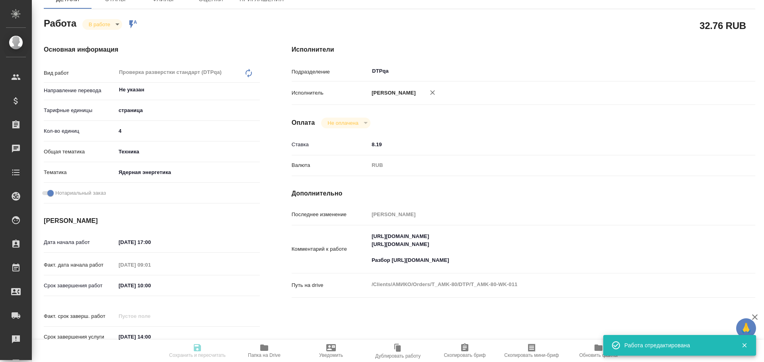
type textarea "x"
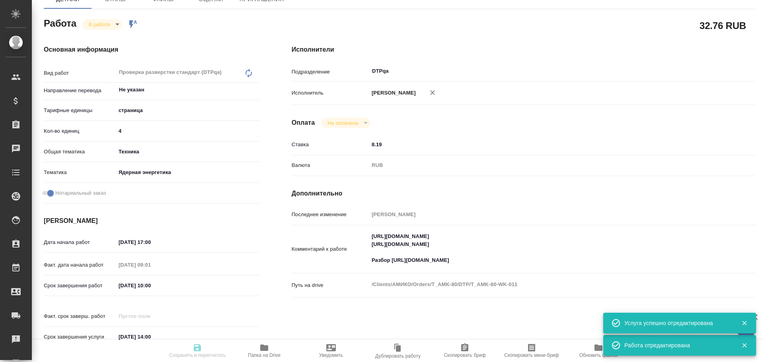
type textarea "x"
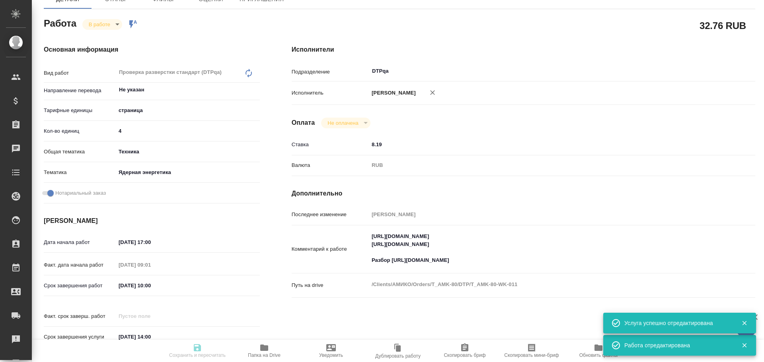
type textarea "x"
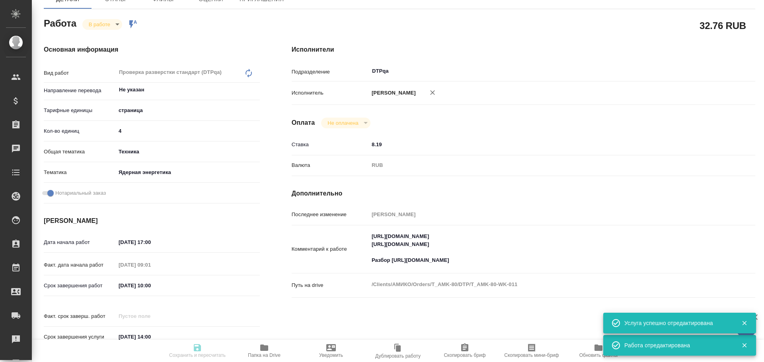
type textarea "x"
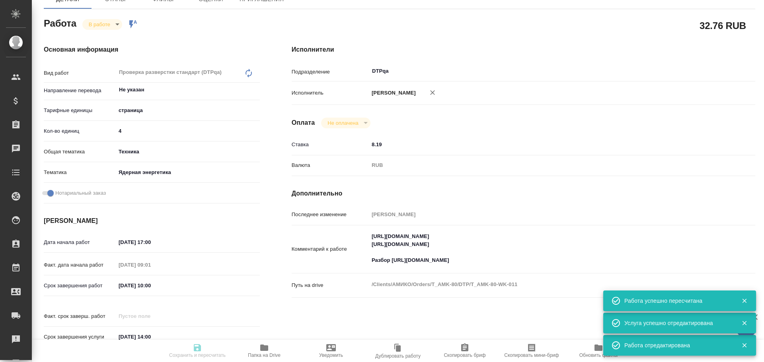
type input "inProgress"
type textarea "Проверка разверстки стандарт (DTPqa)"
type textarea "x"
type input "Не указан"
type input "5a8b1489cc6b4906c91bfdb2"
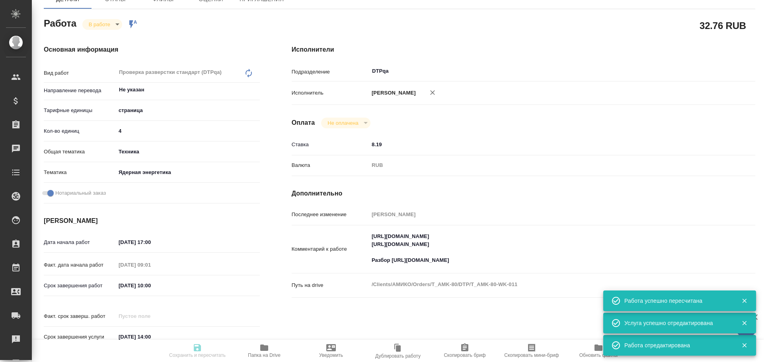
type input "4"
type input "tech"
type input "60014dce65f81c47217117bc"
checkbox input "true"
type input "[DATE] 17:00"
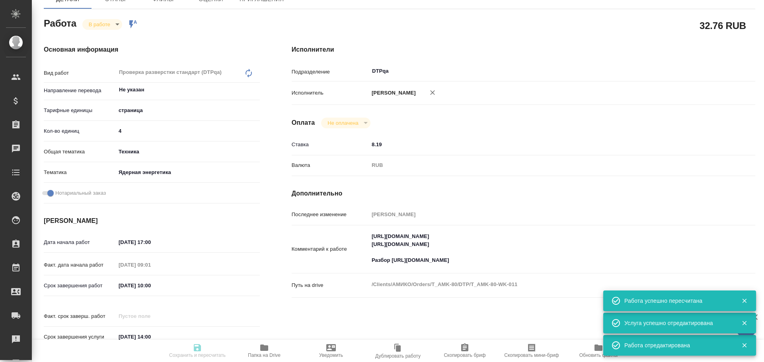
type input "[DATE] 09:01"
type input "[DATE] 10:00"
type input "[DATE] 14:00"
type input "DTPqa"
type input "notPayed"
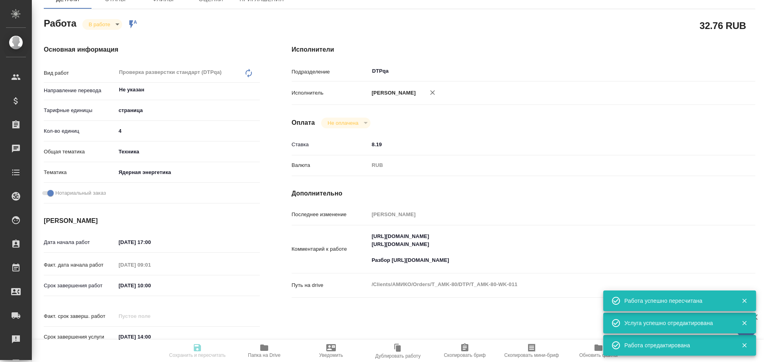
type input "8.19"
type input "RUB"
type input "[PERSON_NAME]"
type textarea "[URL][DOMAIN_NAME] [URL][DOMAIN_NAME] Разбор [URL][DOMAIN_NAME]"
type textarea "x"
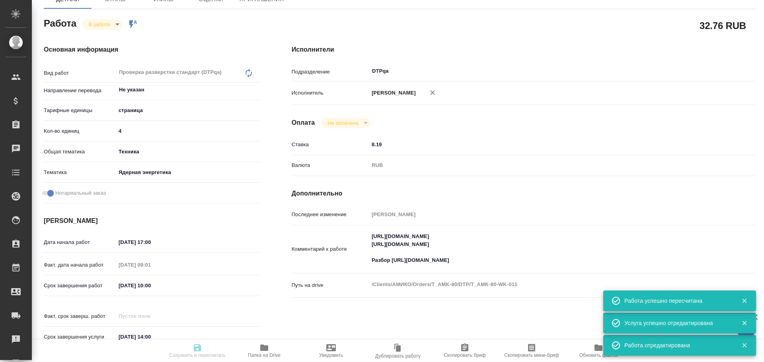
type textarea "/Clients/АМИКО/Orders/T_AMK-80/DTP/T_AMK-80-WK-011"
type textarea "x"
type input "T_AMK-80"
type input "Восстановление макета средней сложности с полным соответствием оформлению ориги…"
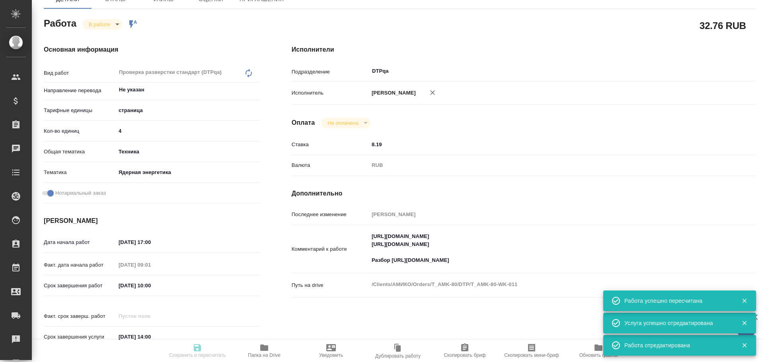
type input "[PERSON_NAME]"
type input "/Clients/АМИКО/Orders/T_AMK-80"
type textarea "x"
type textarea "кит-ру под зпк отчет о проверке продукта англ-ру под зпк отзыв о проверке техни…"
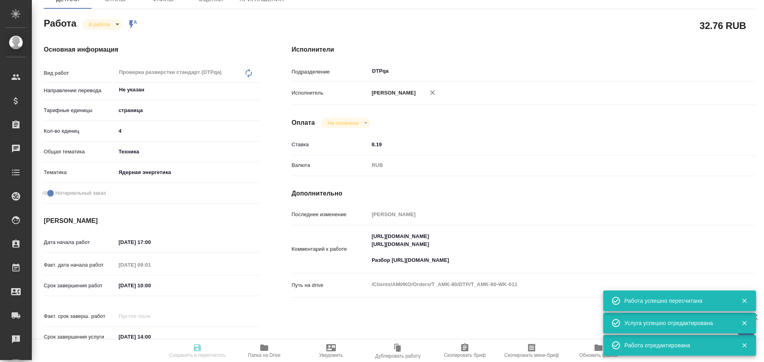
type textarea "x"
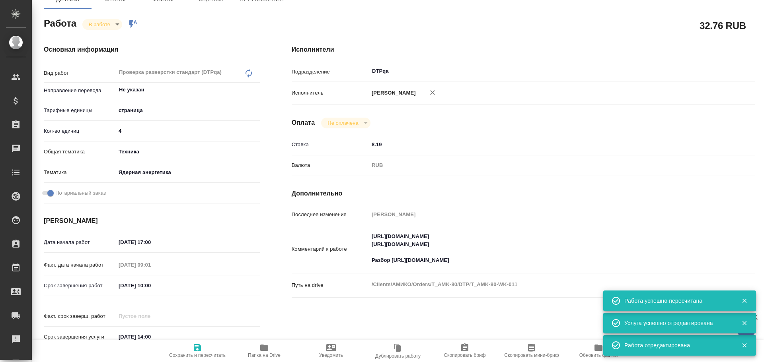
type textarea "x"
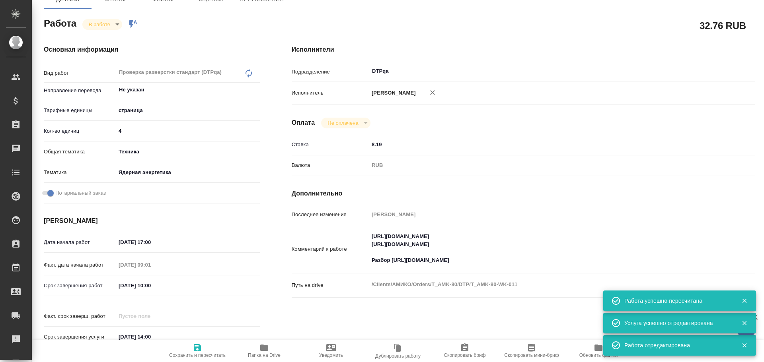
type textarea "x"
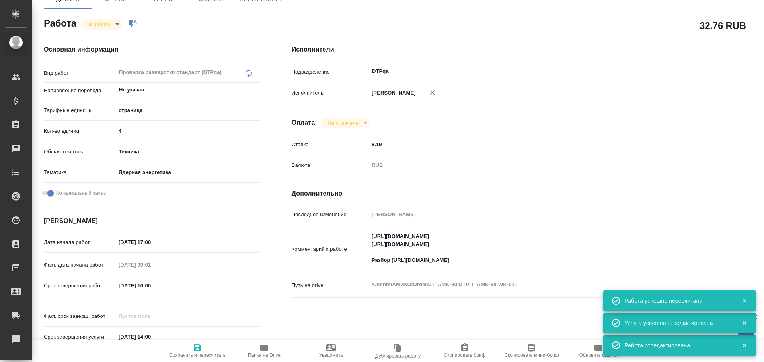
type textarea "x"
click at [96, 24] on body "🙏 .cls-1 fill:#fff; AWATERA Chulets [PERSON_NAME] Спецификации Заказы 0 Чаты To…" at bounding box center [382, 181] width 764 height 362
click at [96, 82] on button "Выполнен" at bounding box center [103, 84] width 29 height 9
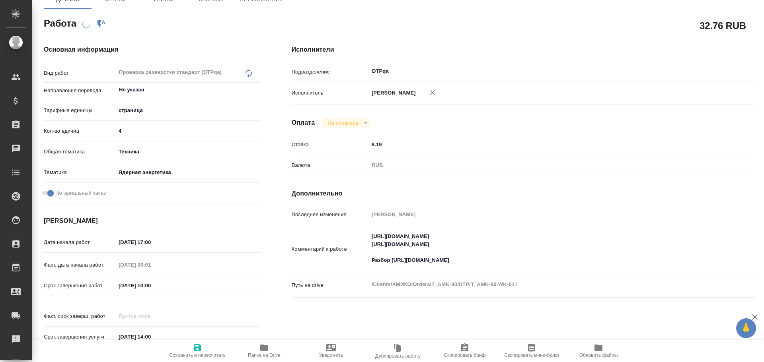
scroll to position [0, 0]
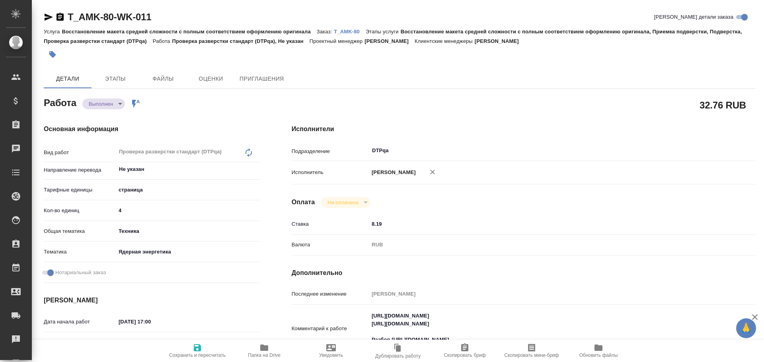
click at [195, 350] on icon "button" at bounding box center [197, 348] width 7 height 7
